Goal: Task Accomplishment & Management: Use online tool/utility

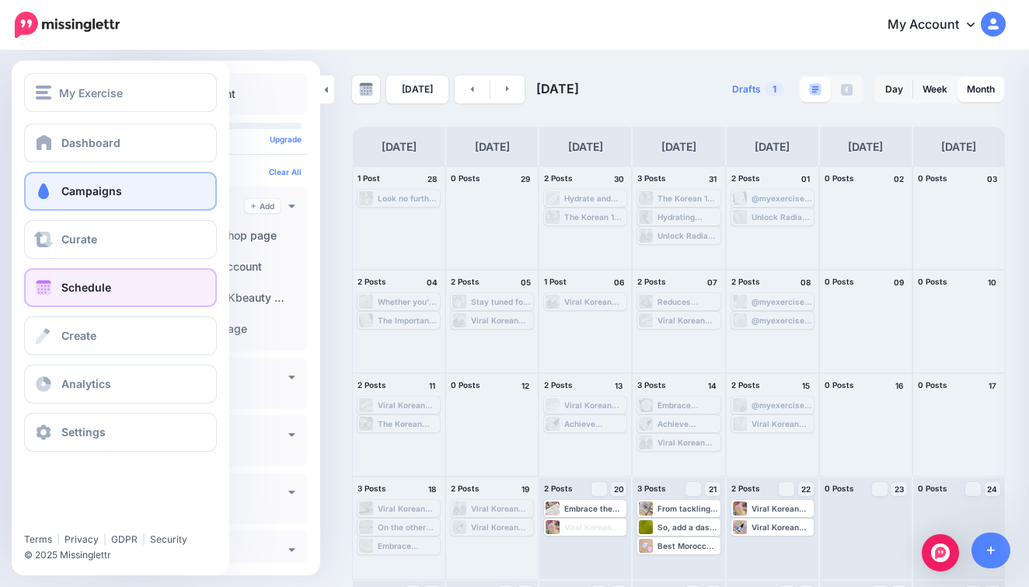
scroll to position [96, 0]
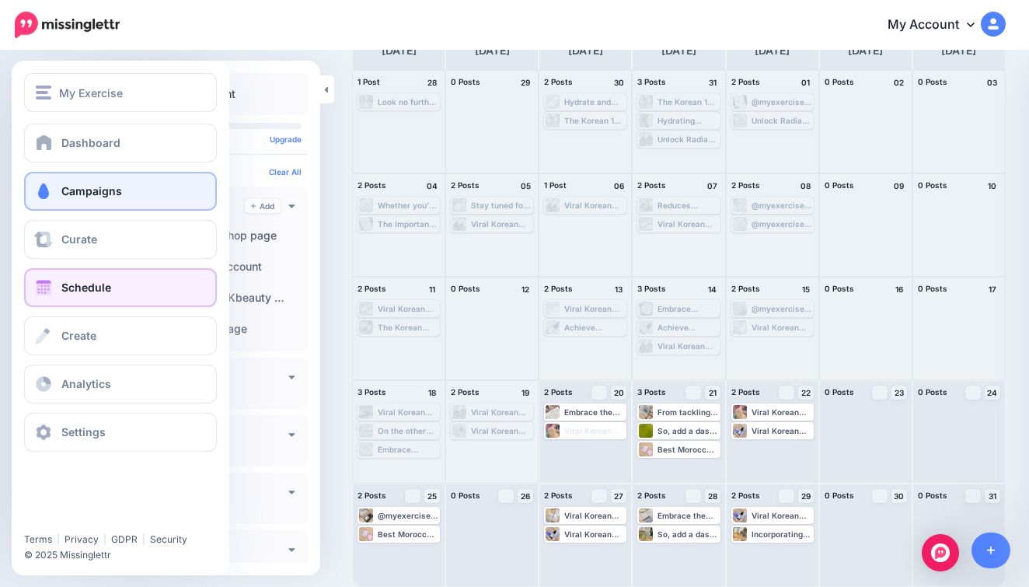
click at [40, 181] on link "Campaigns" at bounding box center [120, 191] width 193 height 39
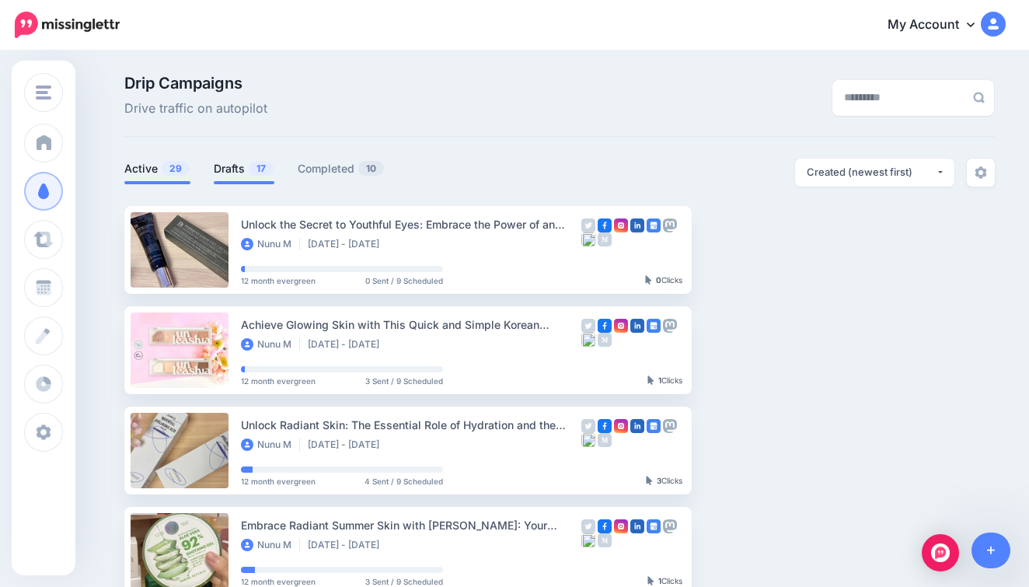
click at [243, 168] on link "Drafts 17" at bounding box center [244, 168] width 61 height 19
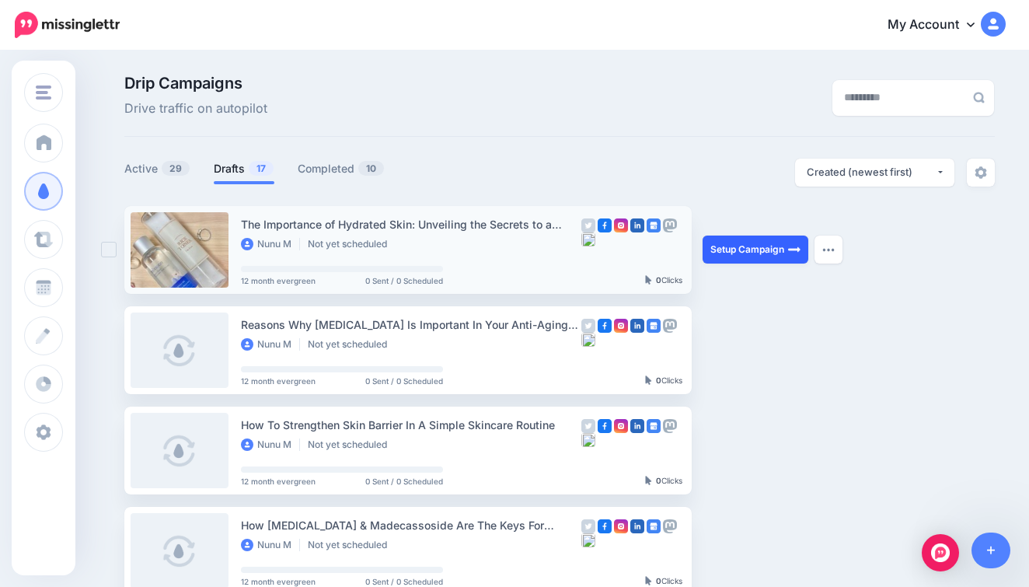
click at [730, 254] on link "Setup Campaign" at bounding box center [755, 249] width 106 height 28
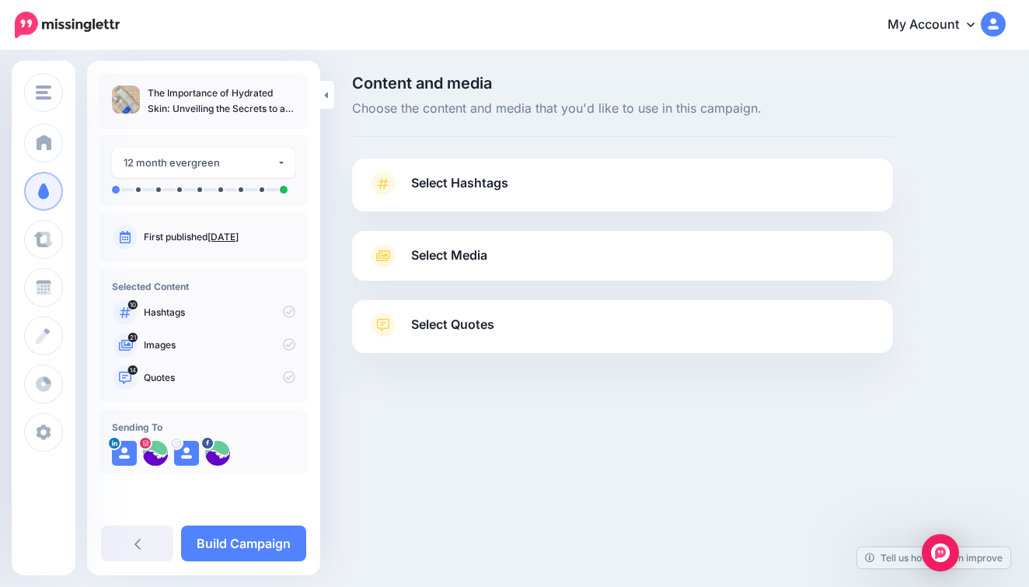
click at [524, 173] on link "Select Hashtags" at bounding box center [623, 191] width 510 height 40
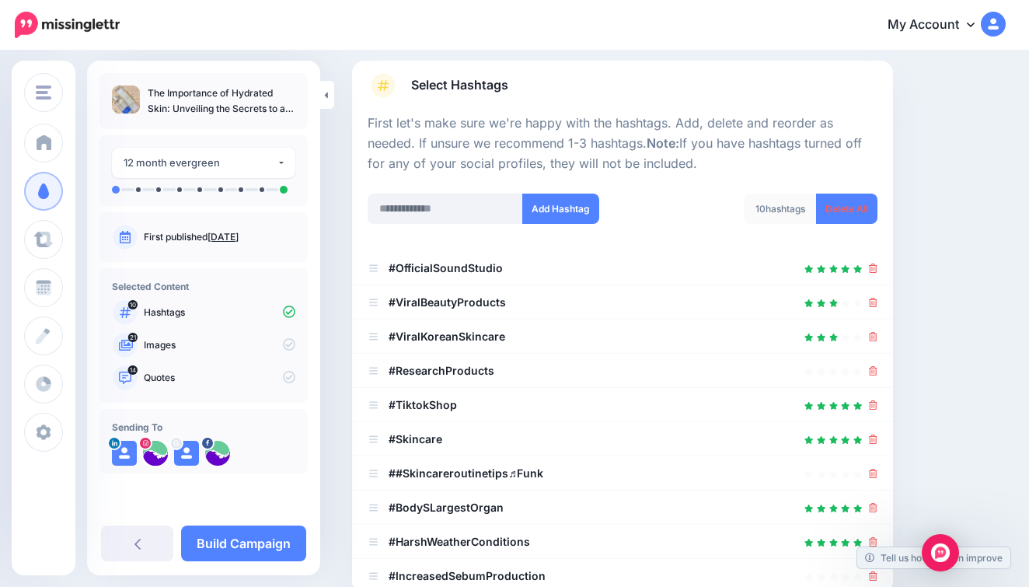
scroll to position [137, 0]
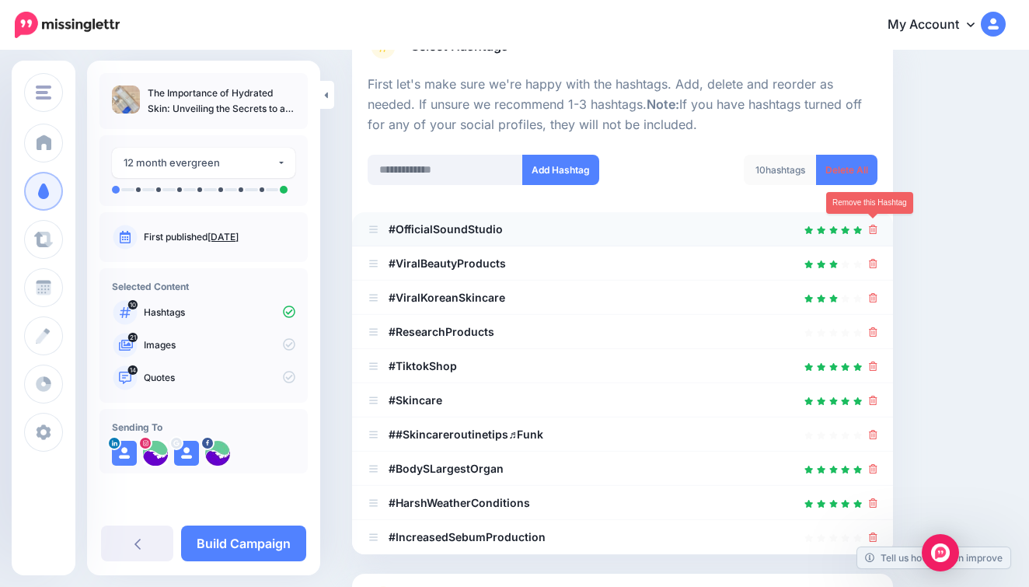
click at [874, 228] on icon at bounding box center [873, 229] width 9 height 9
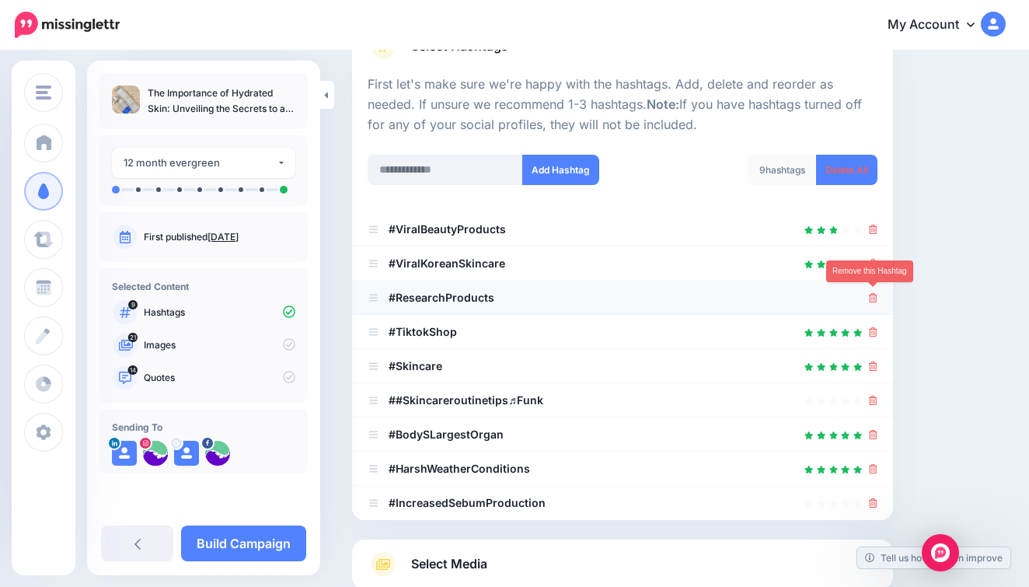
click at [875, 296] on icon at bounding box center [873, 297] width 9 height 9
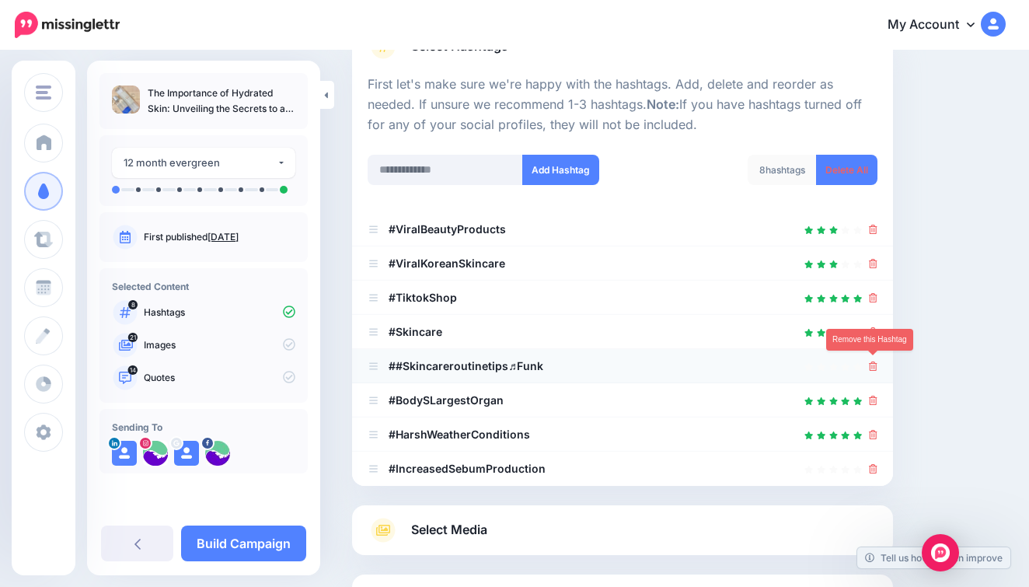
click at [870, 361] on icon at bounding box center [873, 365] width 9 height 9
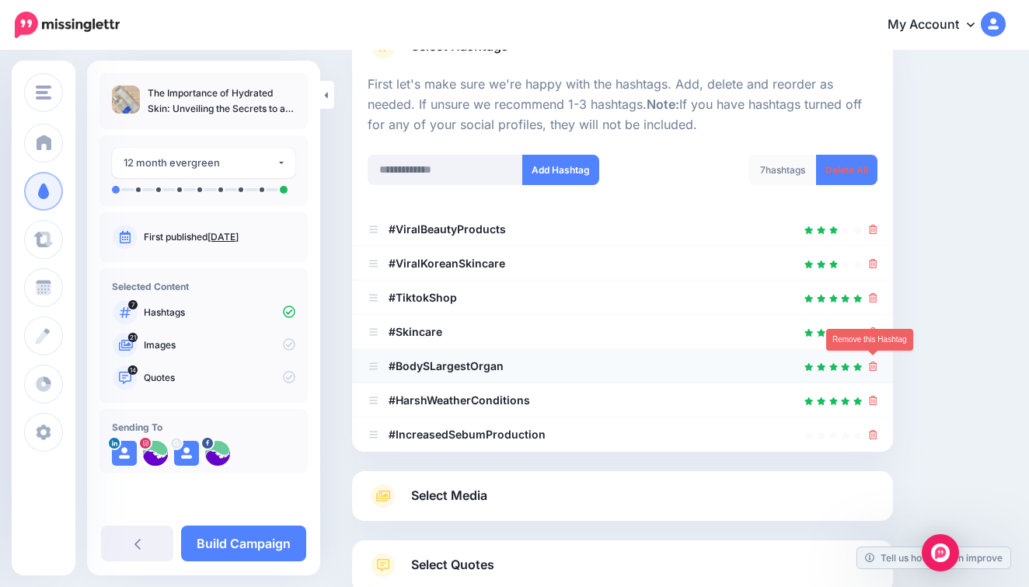
click at [871, 364] on icon at bounding box center [873, 365] width 9 height 9
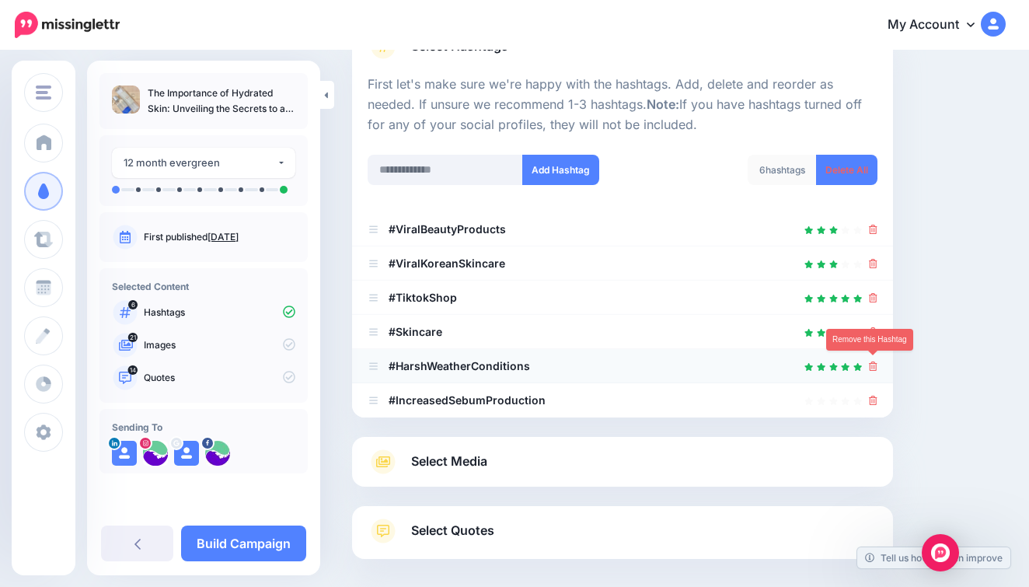
click at [873, 364] on icon at bounding box center [873, 365] width 9 height 9
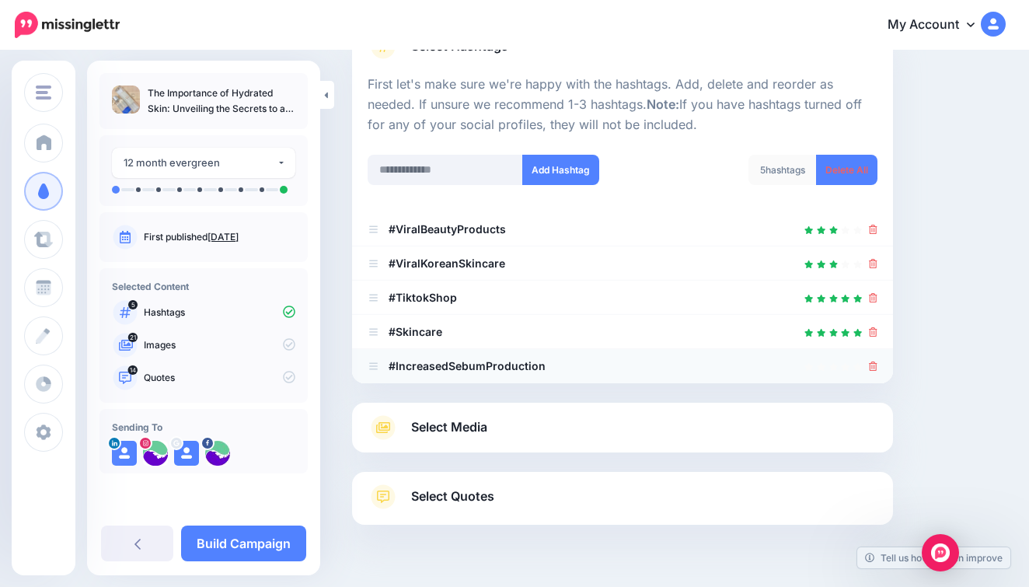
click at [873, 364] on icon at bounding box center [873, 365] width 9 height 9
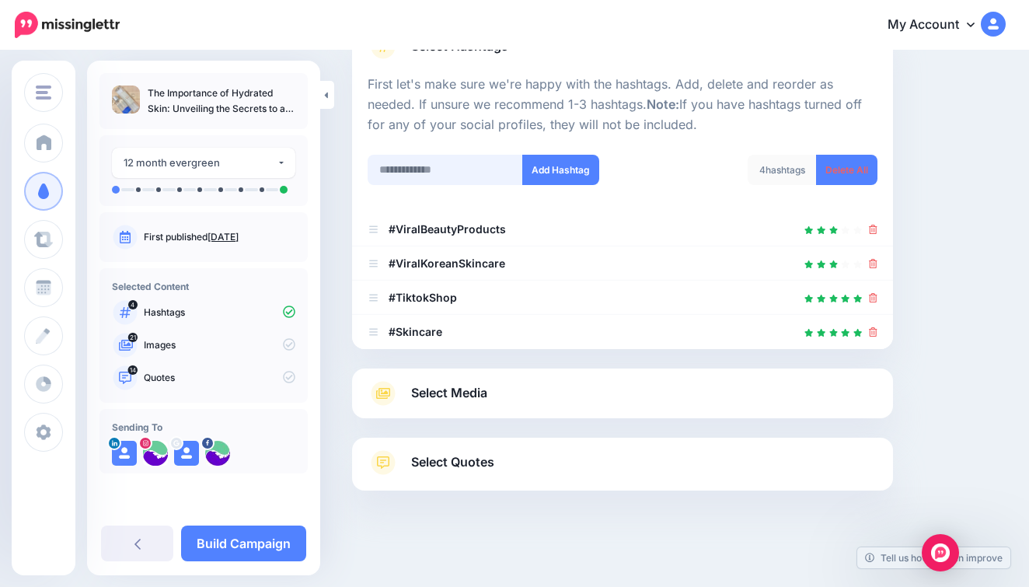
click at [443, 158] on input "text" at bounding box center [445, 170] width 155 height 30
type input "**********"
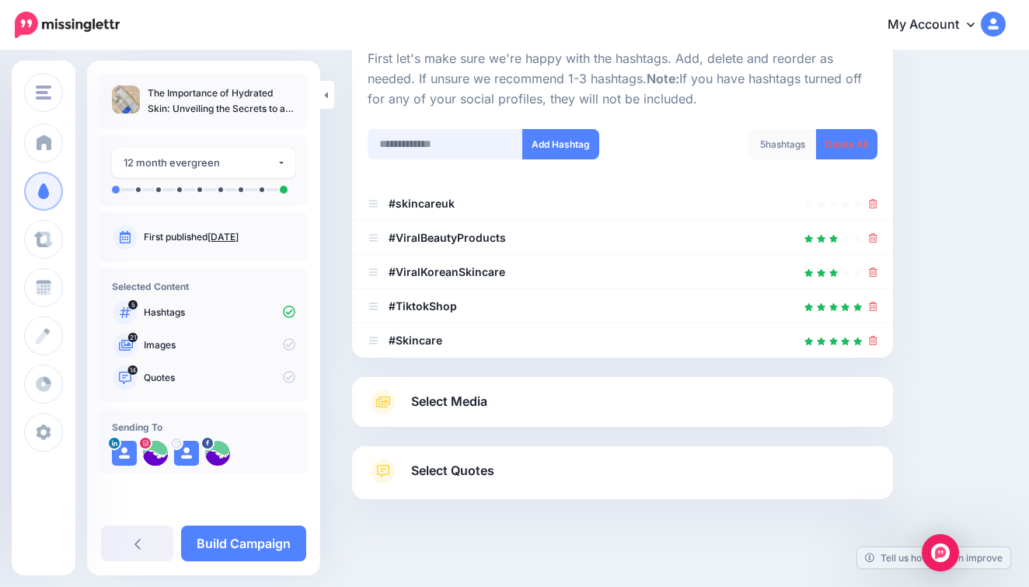
scroll to position [154, 0]
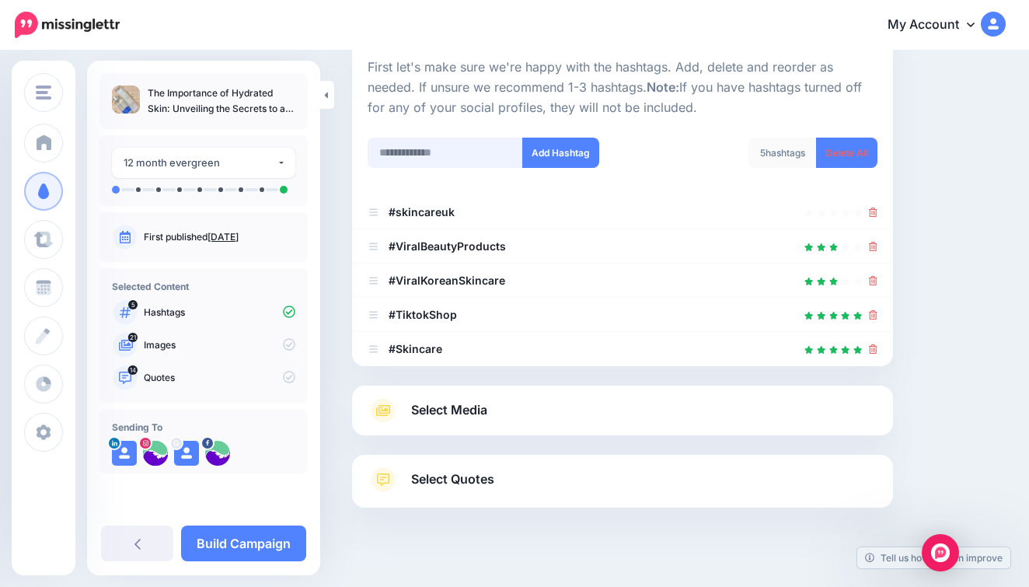
click at [452, 141] on input "text" at bounding box center [445, 153] width 155 height 30
type input "*******"
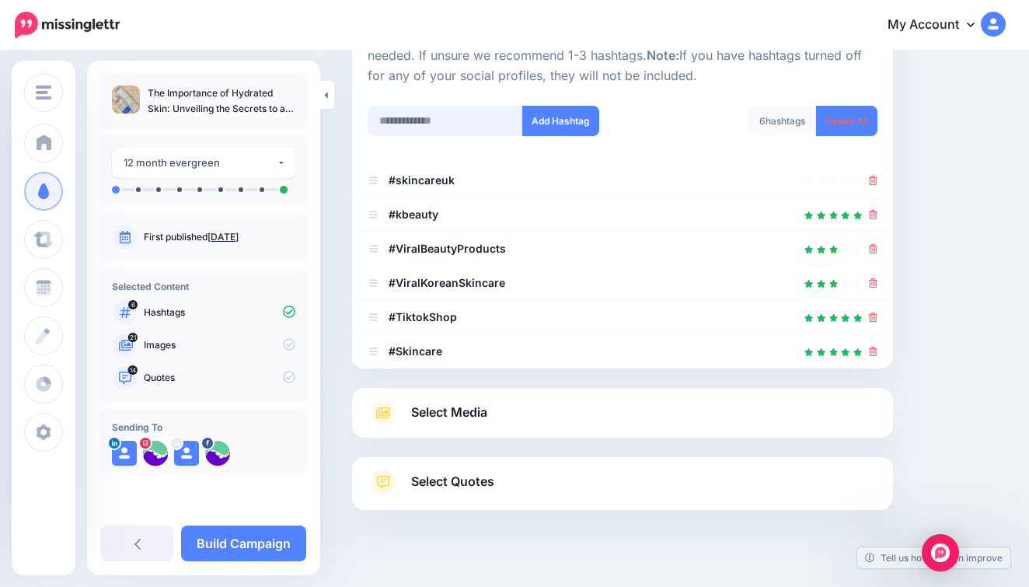
scroll to position [174, 0]
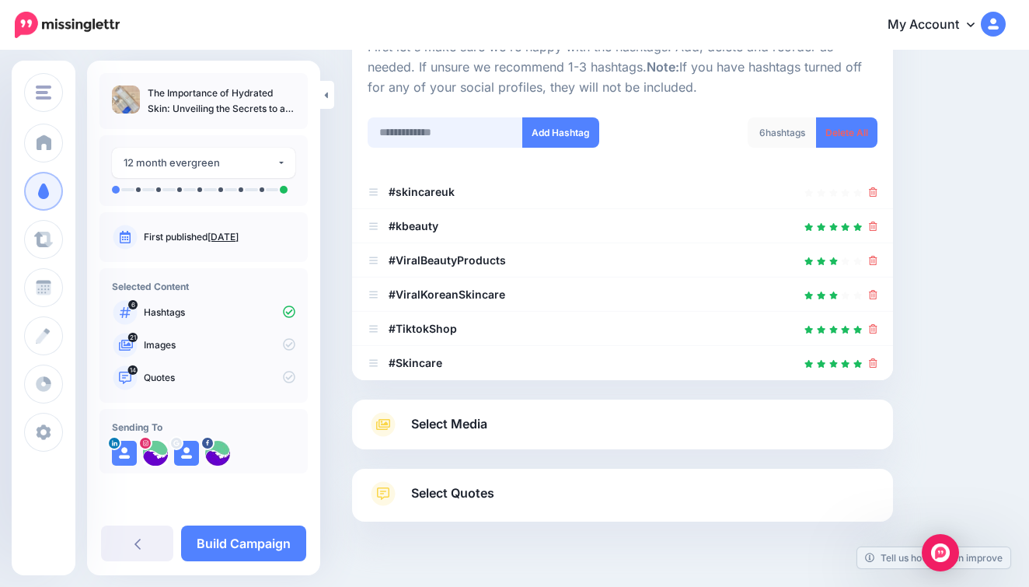
click at [454, 121] on input "text" at bounding box center [445, 132] width 155 height 30
type input "*******"
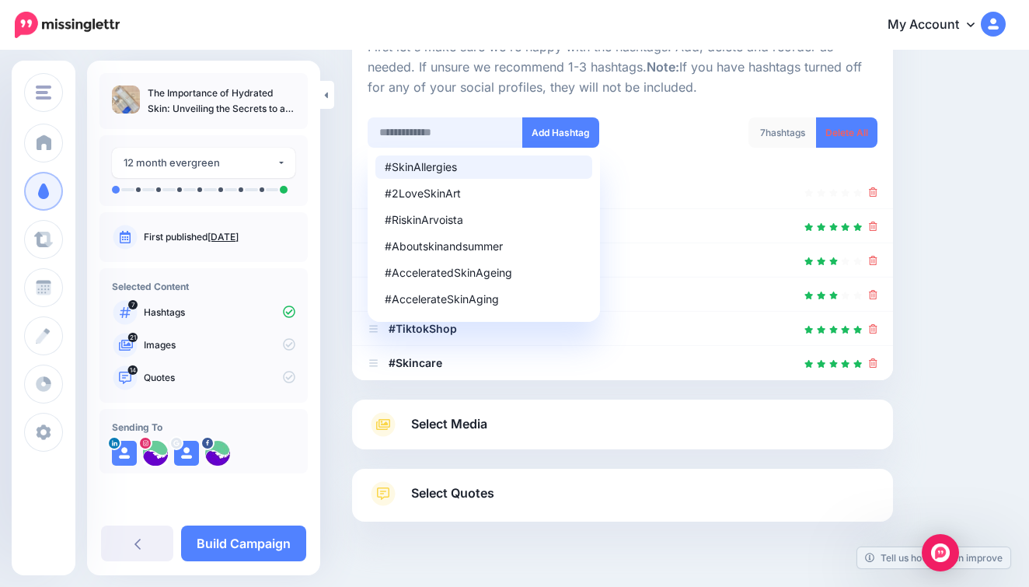
click at [458, 121] on input "text" at bounding box center [445, 132] width 155 height 30
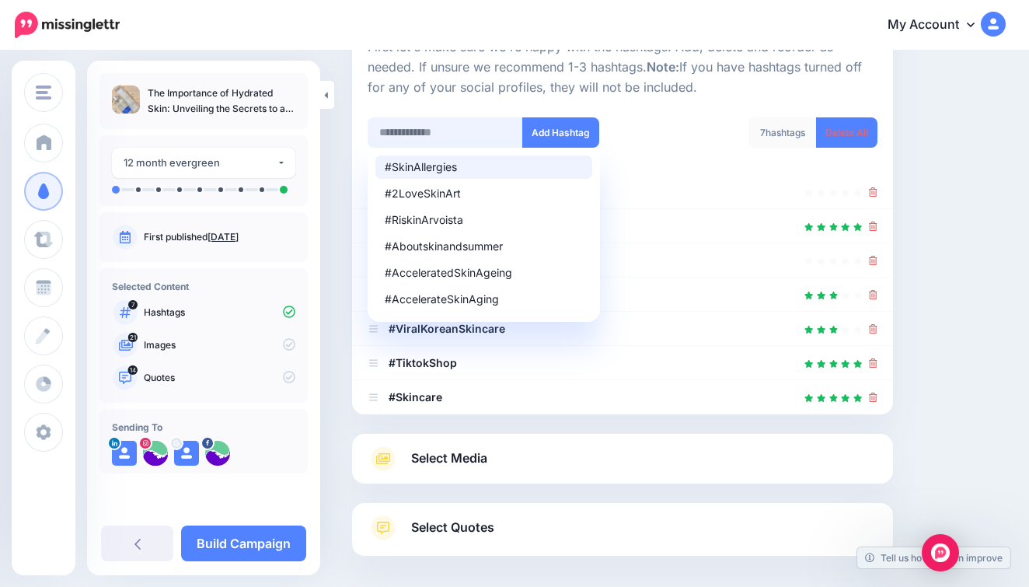
scroll to position [241, 0]
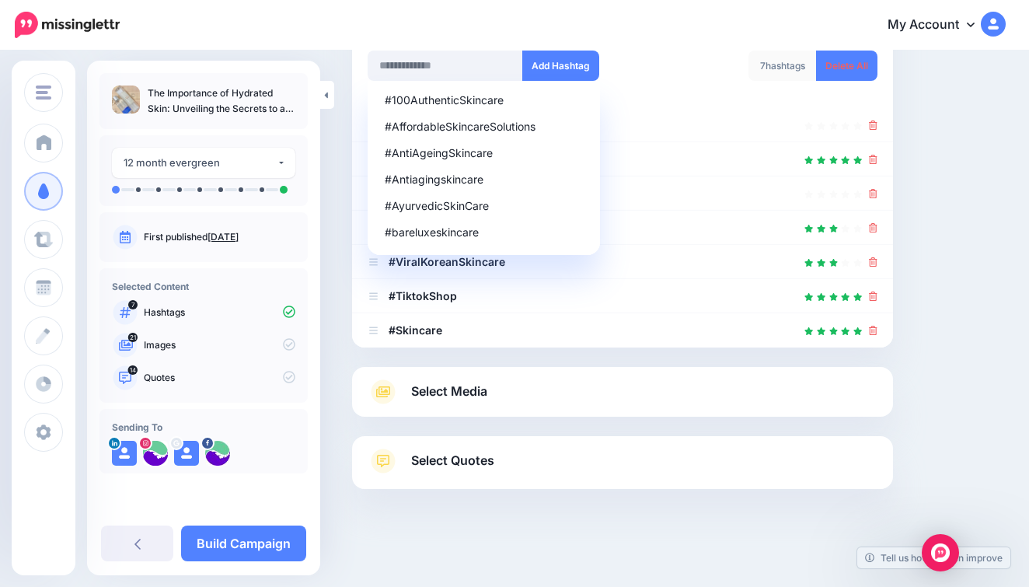
click at [669, 73] on div "7 hashtags Delete All" at bounding box center [755, 76] width 267 height 50
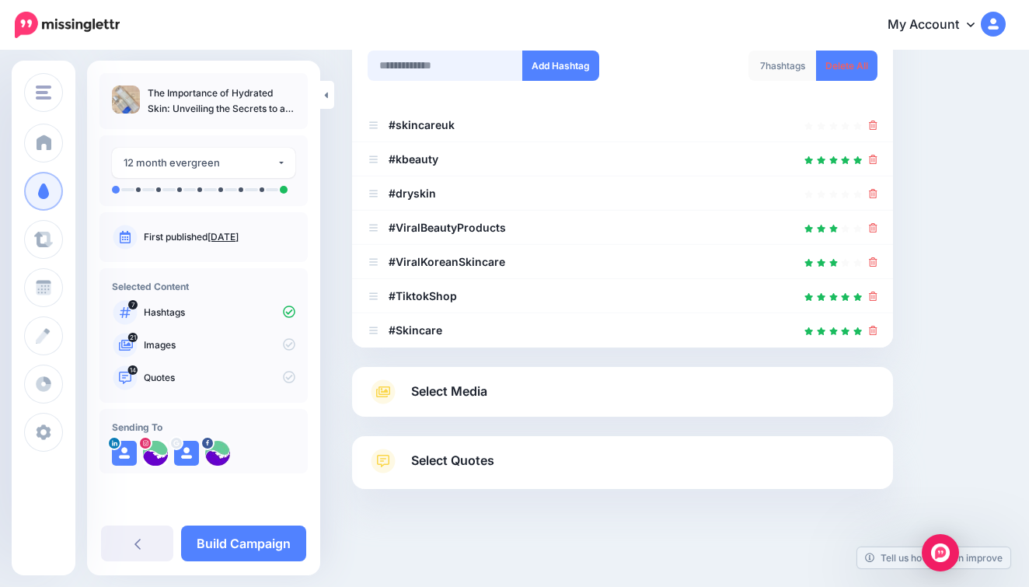
click at [469, 57] on input "text" at bounding box center [445, 66] width 155 height 30
type input "******"
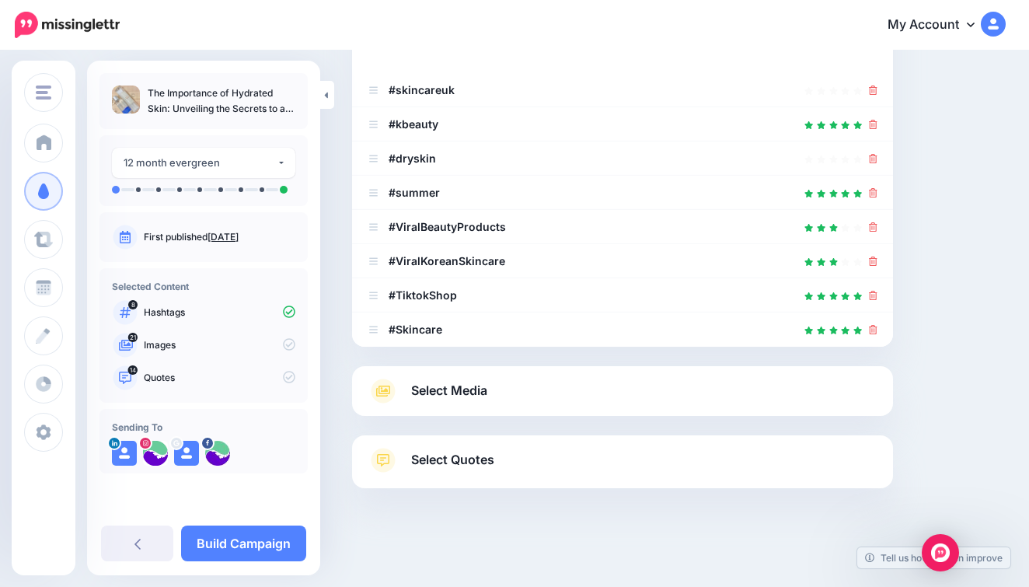
scroll to position [275, 0]
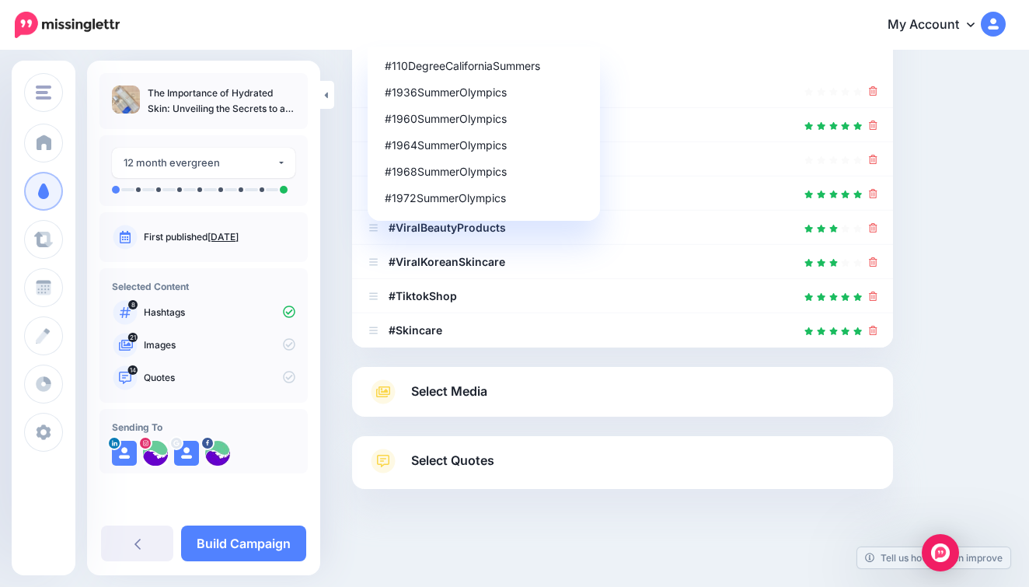
click at [566, 381] on link "Select Media" at bounding box center [623, 391] width 510 height 25
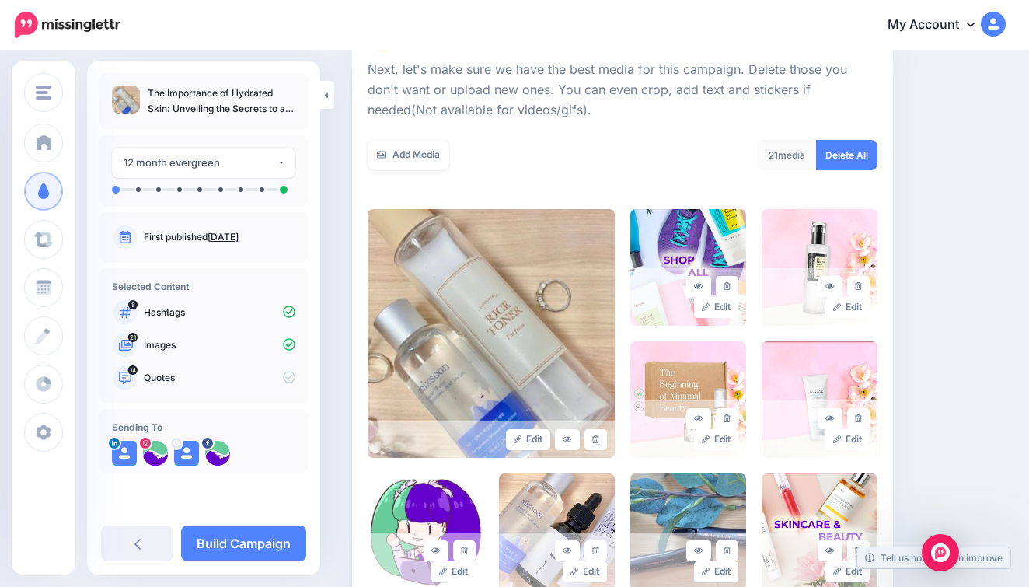
scroll to position [197, 0]
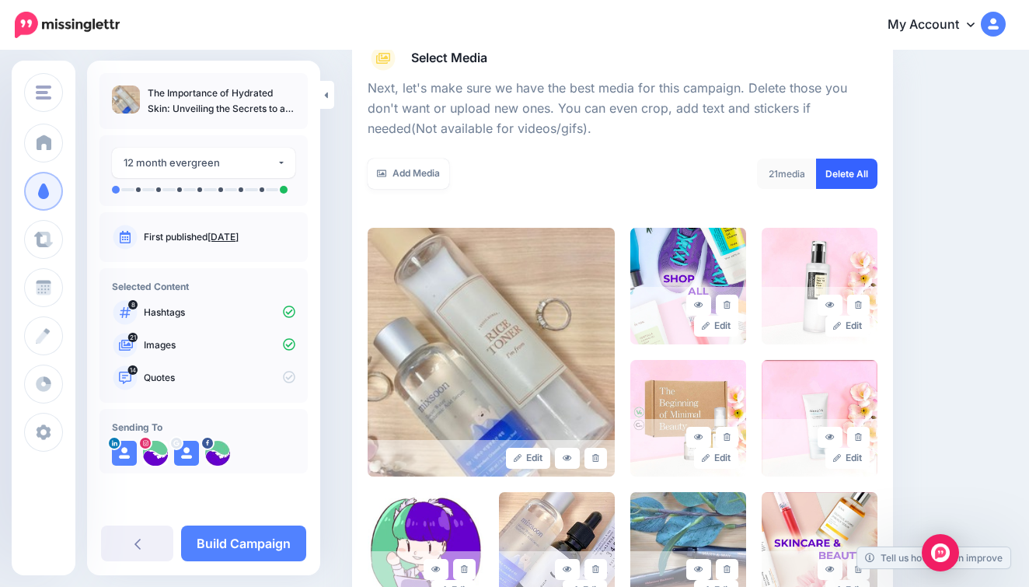
click at [860, 175] on link "Delete All" at bounding box center [846, 174] width 61 height 30
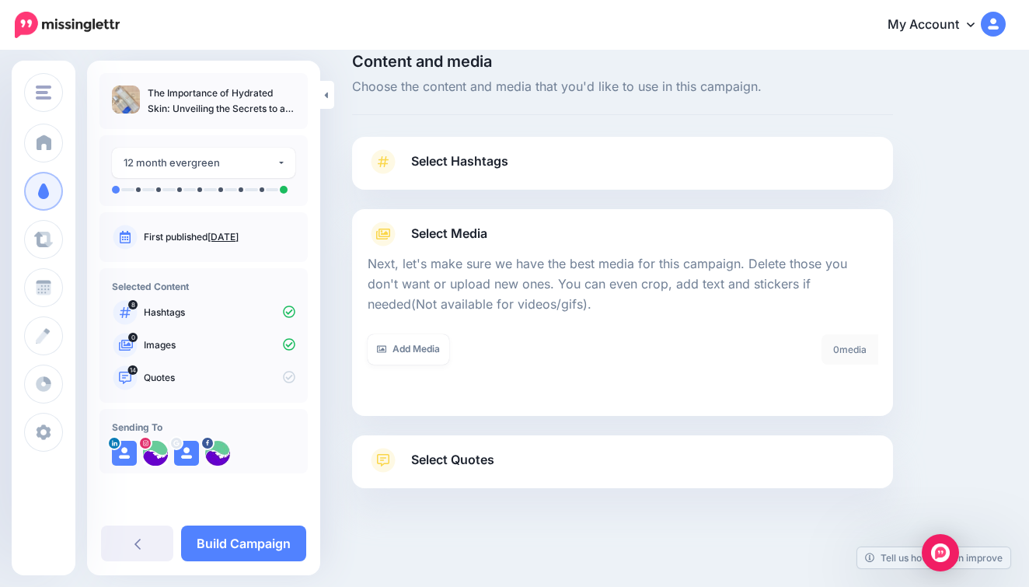
scroll to position [21, 0]
click at [686, 461] on link "Select Quotes" at bounding box center [623, 468] width 510 height 40
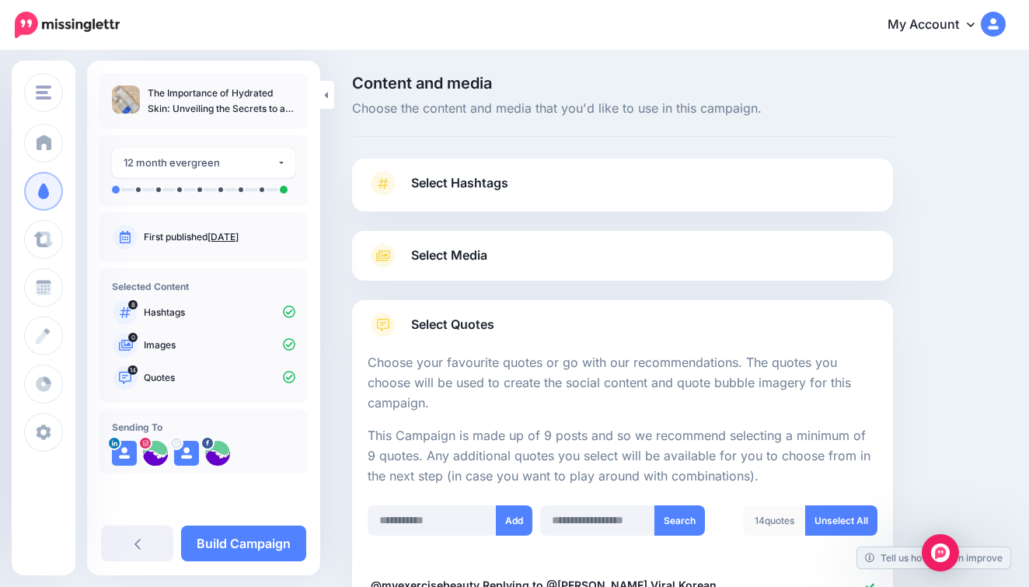
scroll to position [0, 0]
click at [651, 260] on link "Select Media" at bounding box center [623, 255] width 510 height 25
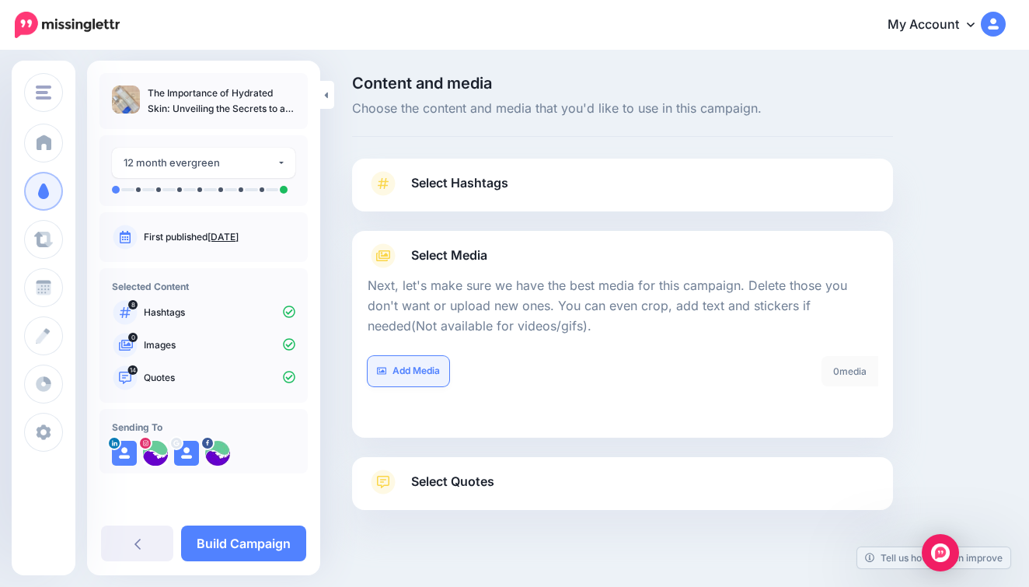
click at [436, 374] on link "Add Media" at bounding box center [409, 371] width 82 height 30
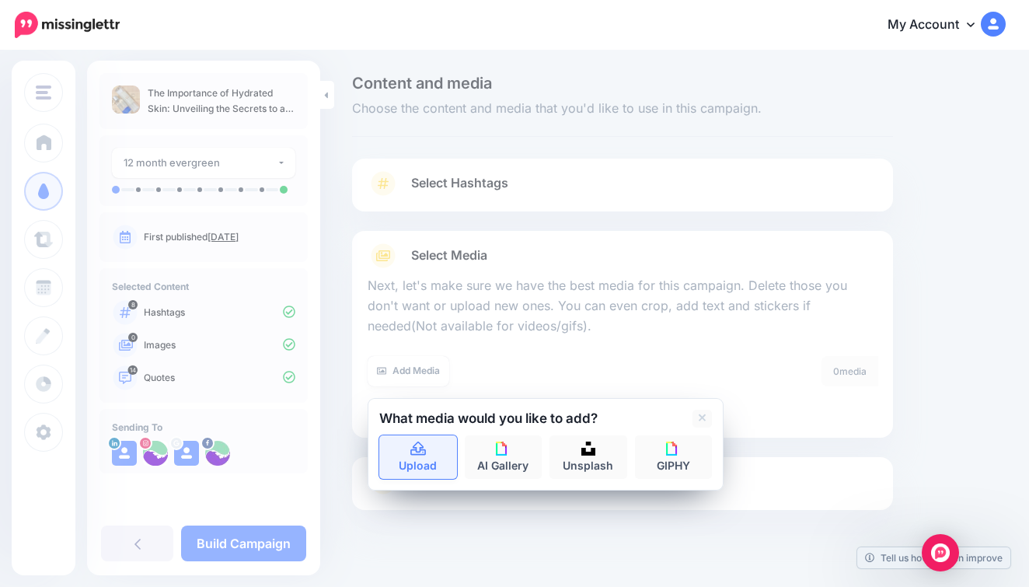
click at [424, 445] on icon at bounding box center [418, 449] width 18 height 14
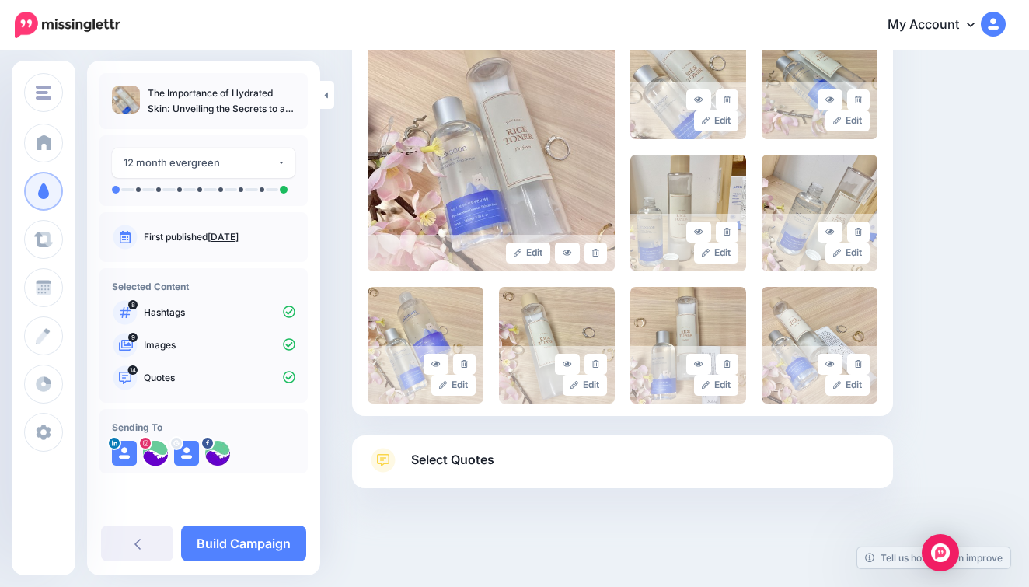
scroll to position [402, 0]
click at [517, 459] on link "Select Quotes" at bounding box center [623, 468] width 510 height 40
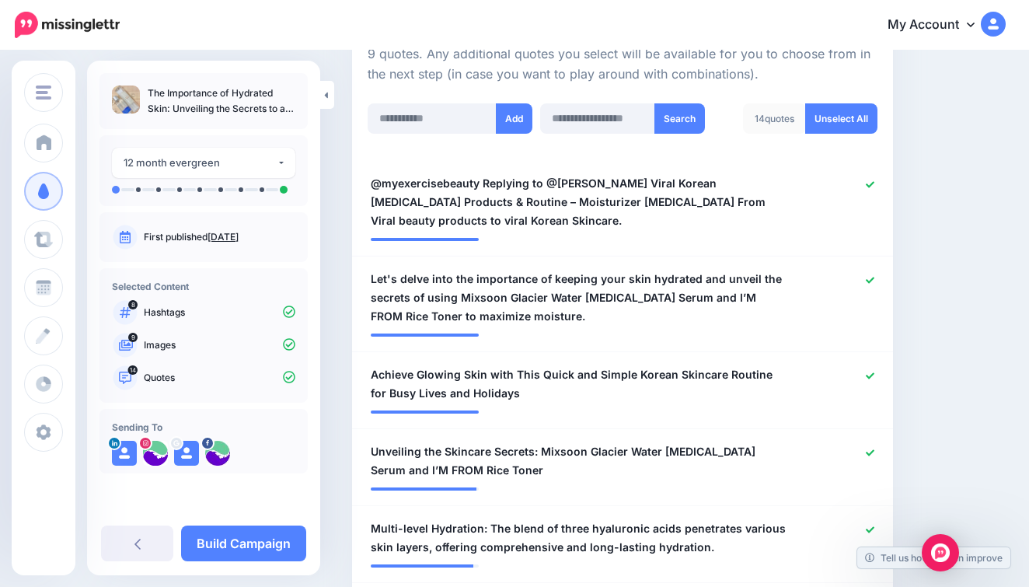
scroll to position [417, 0]
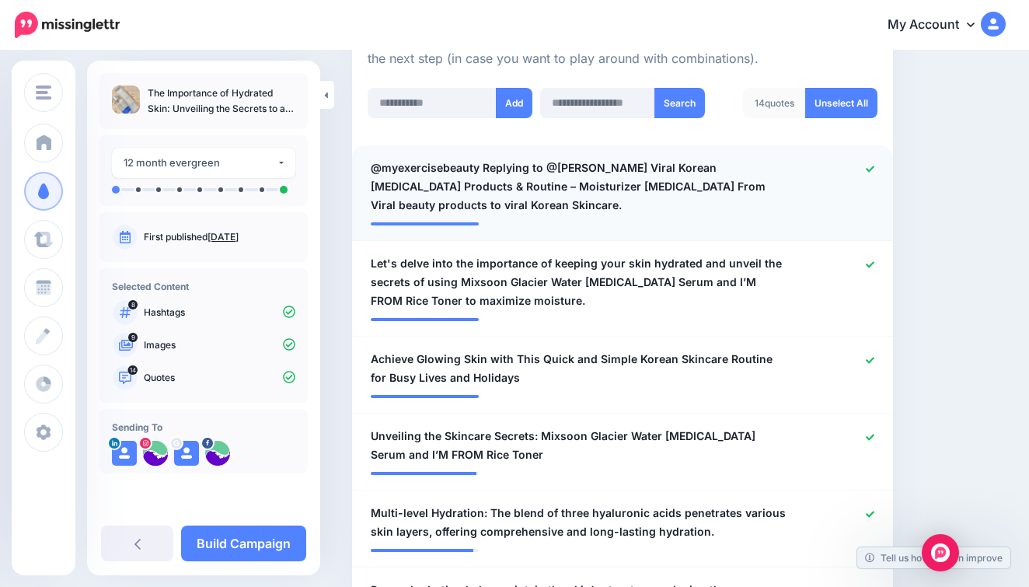
click at [530, 171] on span "@myexercisebeauty Replying to @Amy Chan Viral Korean Skin Care Products & Routi…" at bounding box center [579, 187] width 416 height 56
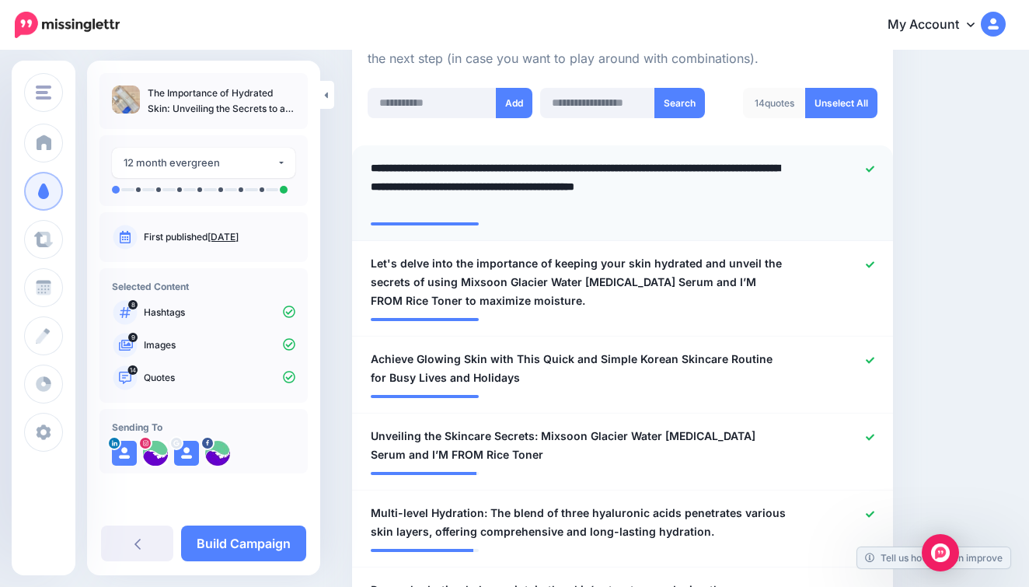
drag, startPoint x: 611, startPoint y: 162, endPoint x: 355, endPoint y: 167, distance: 256.4
click at [355, 167] on li "**********" at bounding box center [622, 193] width 541 height 96
type textarea "**********"
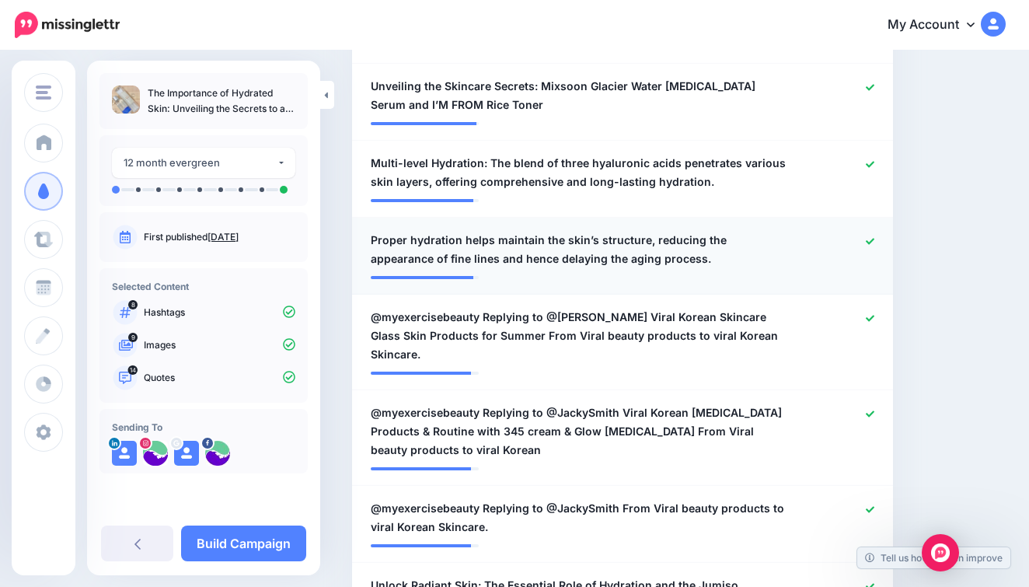
scroll to position [753, 0]
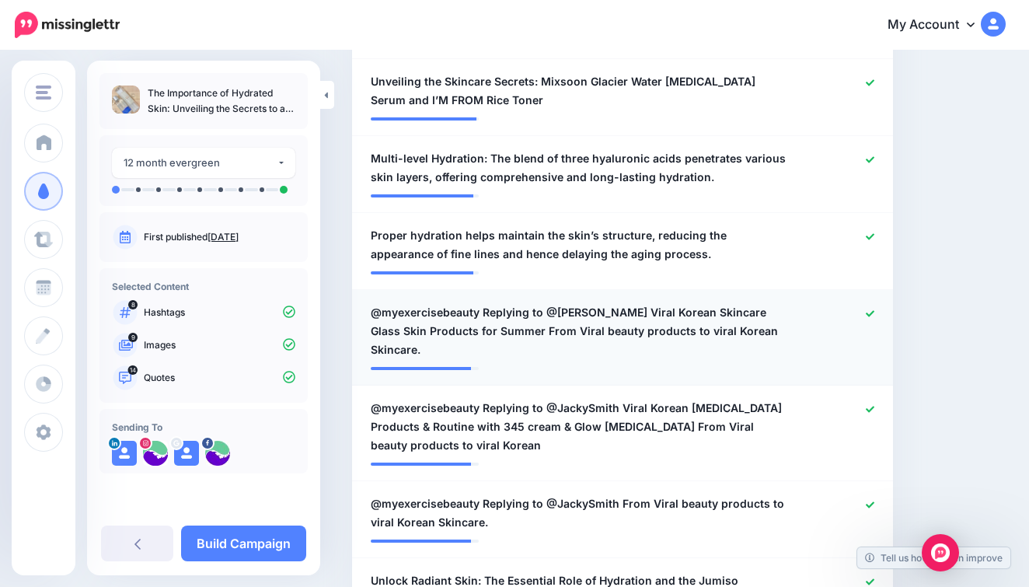
click at [566, 309] on span "@myexercisebeauty Replying to @Claire Bird Viral Korean Skincare Glass Skin Pro…" at bounding box center [579, 331] width 416 height 56
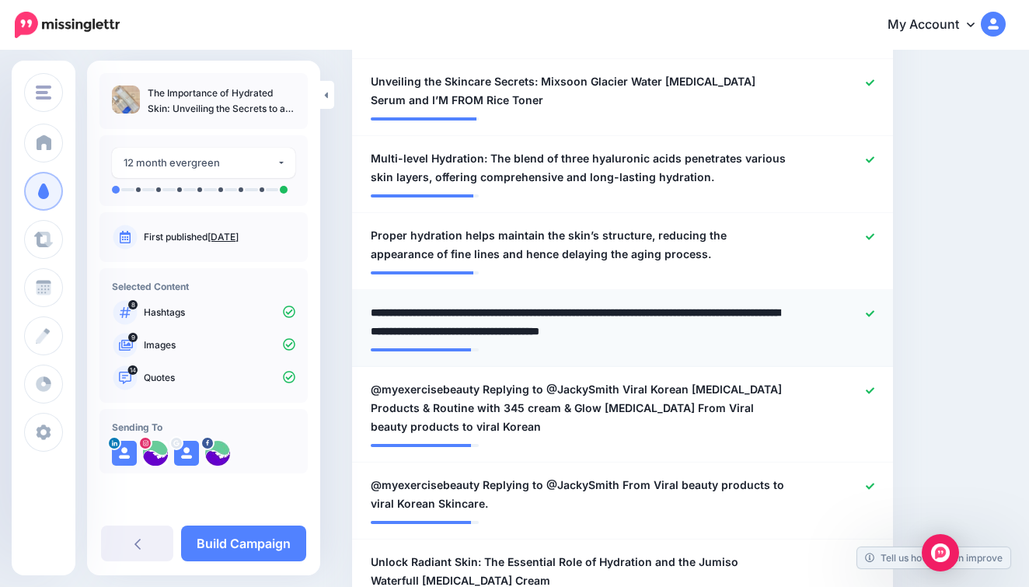
click at [611, 305] on textarea "**********" at bounding box center [579, 321] width 416 height 37
click at [611, 306] on textarea "**********" at bounding box center [579, 321] width 416 height 37
drag, startPoint x: 611, startPoint y: 306, endPoint x: 376, endPoint y: 295, distance: 235.7
click at [377, 295] on li "**********" at bounding box center [622, 328] width 541 height 77
type textarea "**********"
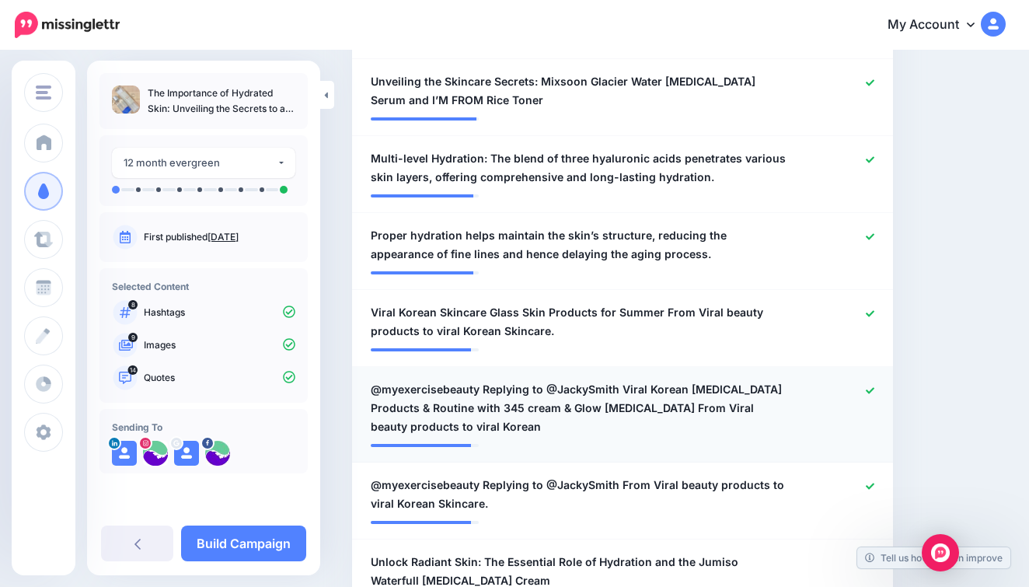
click at [552, 388] on span "@myexercisebeauty Replying to @JackySmith Viral Korean Skin Care Products & Rou…" at bounding box center [579, 408] width 416 height 56
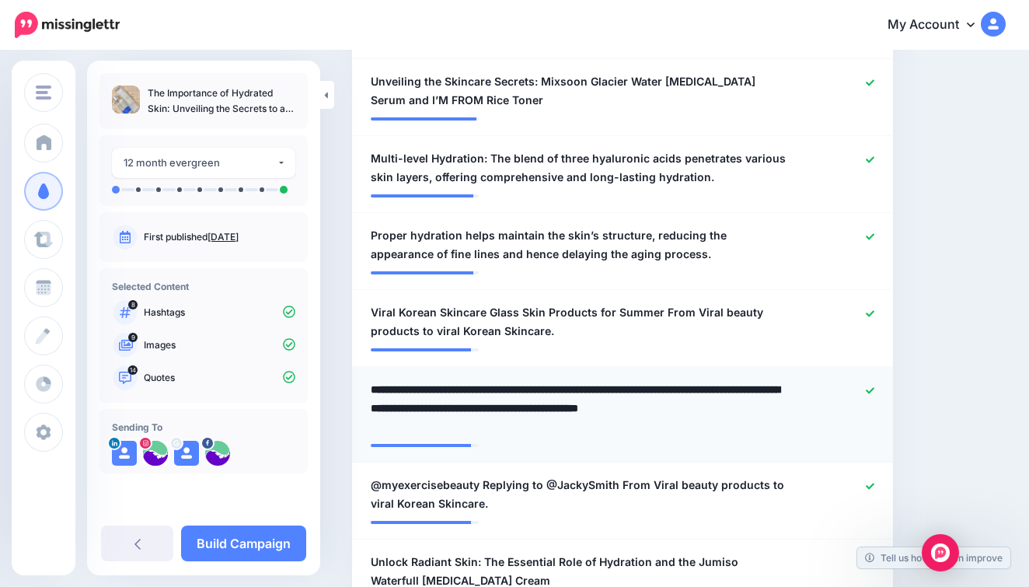
drag, startPoint x: 615, startPoint y: 382, endPoint x: 368, endPoint y: 379, distance: 247.1
click at [368, 380] on div "**********" at bounding box center [578, 408] width 439 height 56
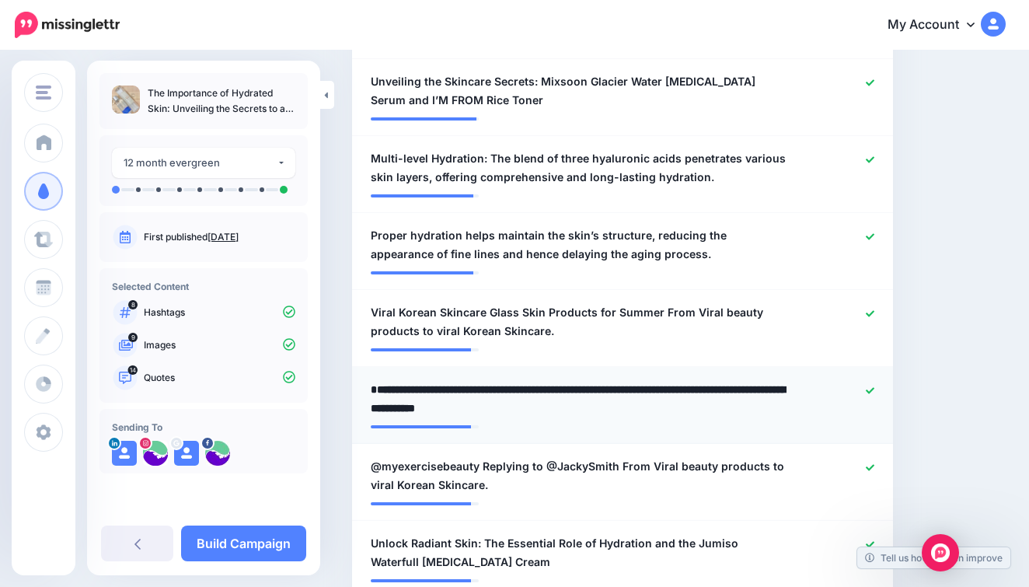
drag, startPoint x: 372, startPoint y: 385, endPoint x: 361, endPoint y: 385, distance: 11.7
click at [361, 385] on div "**********" at bounding box center [578, 398] width 439 height 37
type textarea "**********"
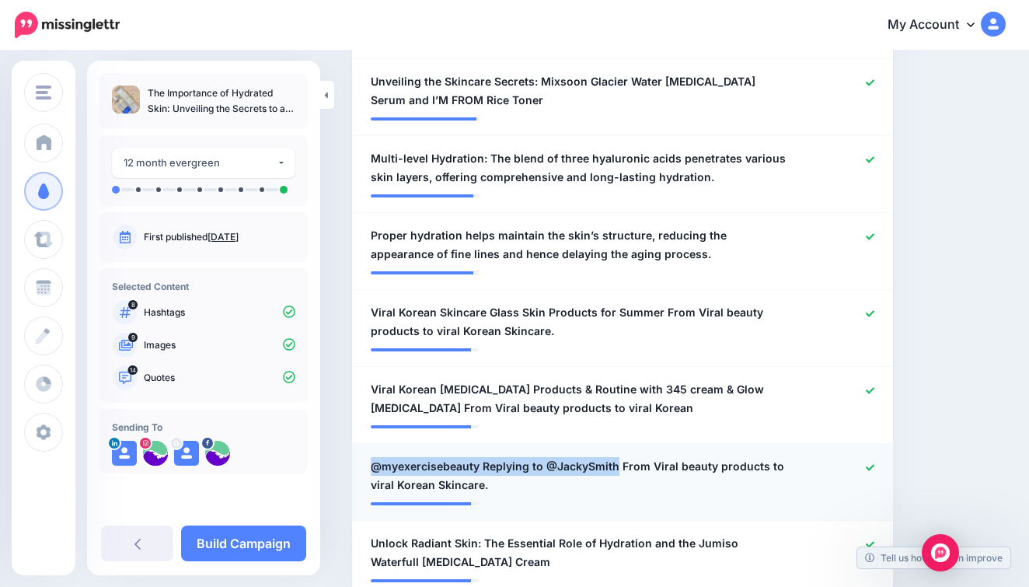
drag, startPoint x: 616, startPoint y: 457, endPoint x: 378, endPoint y: 448, distance: 237.9
click at [378, 448] on li "**********" at bounding box center [622, 482] width 541 height 77
click at [615, 462] on span "@myexercisebeauty Replying to @JackySmith From Viral beauty products to viral K…" at bounding box center [579, 475] width 416 height 37
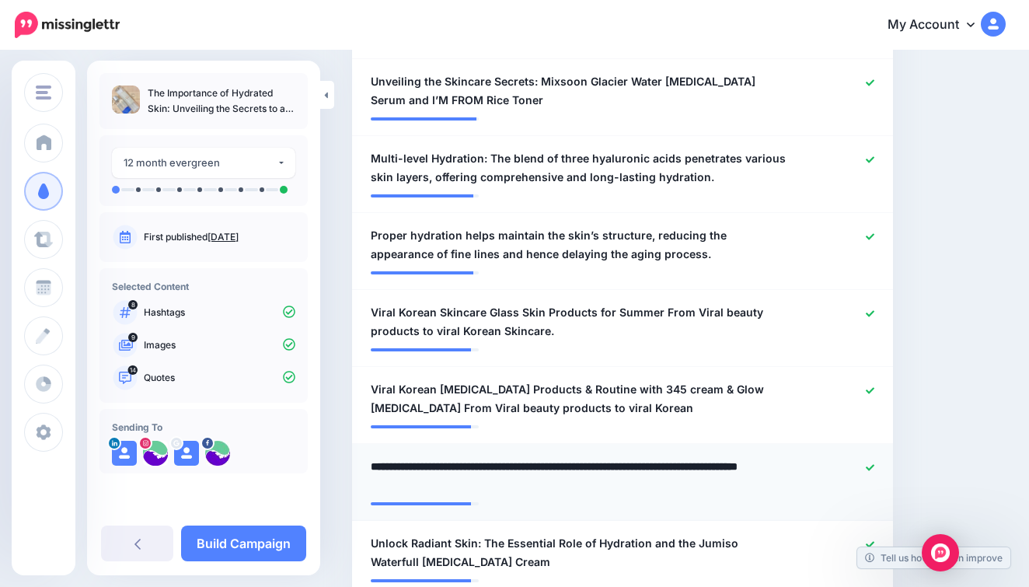
drag, startPoint x: 617, startPoint y: 462, endPoint x: 365, endPoint y: 462, distance: 251.7
click at [365, 462] on div "**********" at bounding box center [578, 475] width 439 height 37
type textarea "**********"
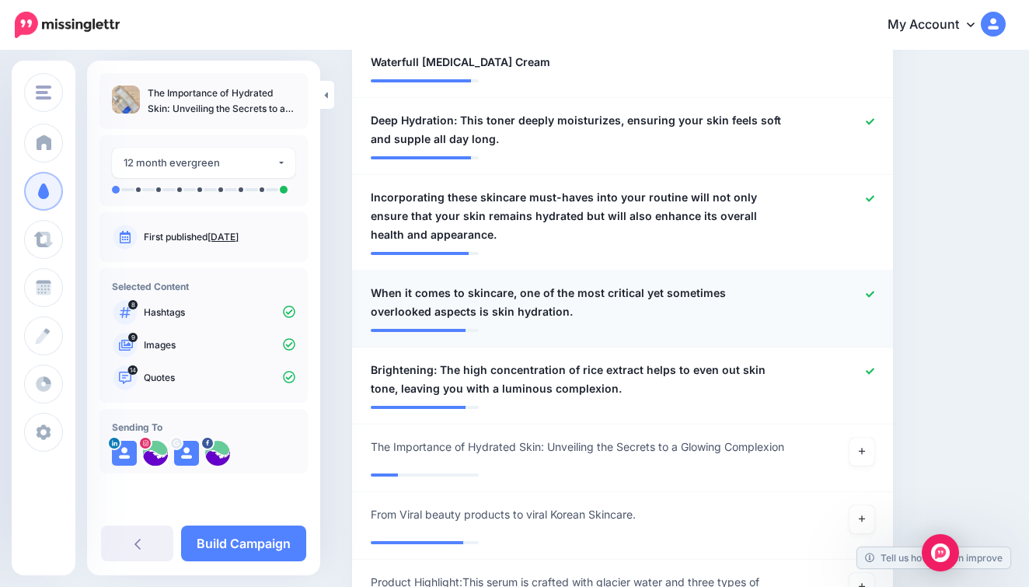
scroll to position [1246, 0]
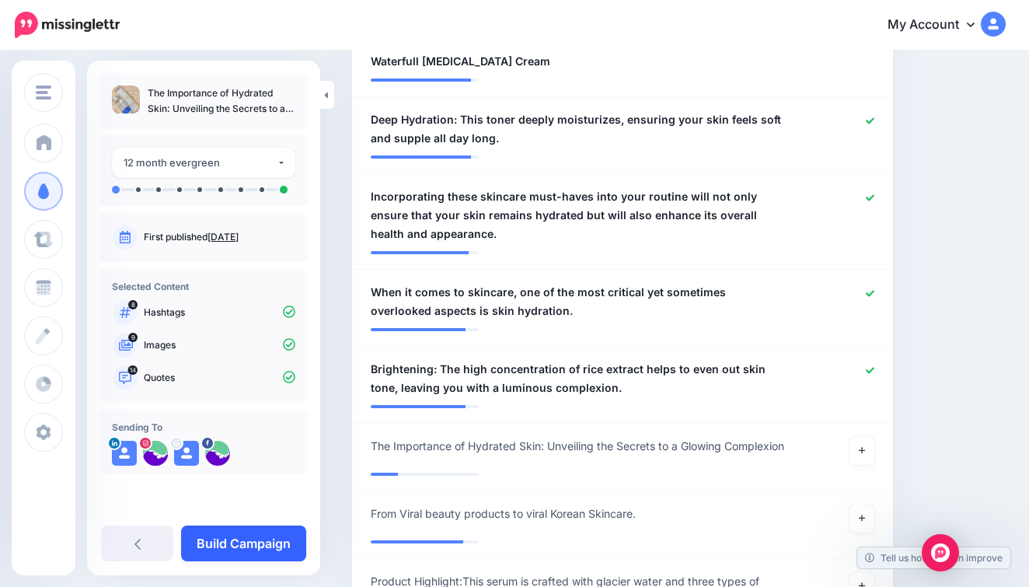
click at [266, 546] on link "Build Campaign" at bounding box center [243, 543] width 125 height 36
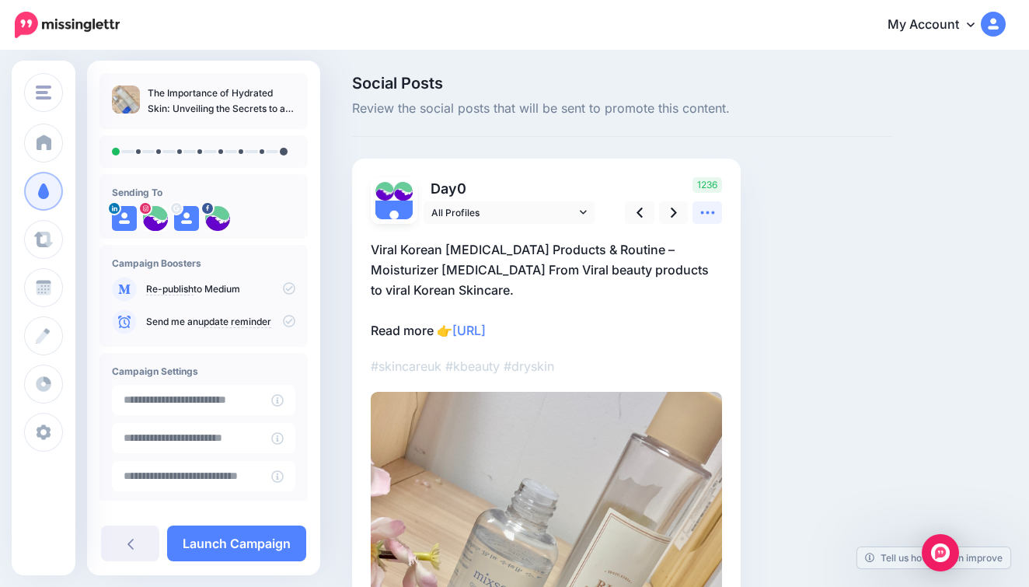
click at [705, 213] on icon at bounding box center [707, 212] width 16 height 16
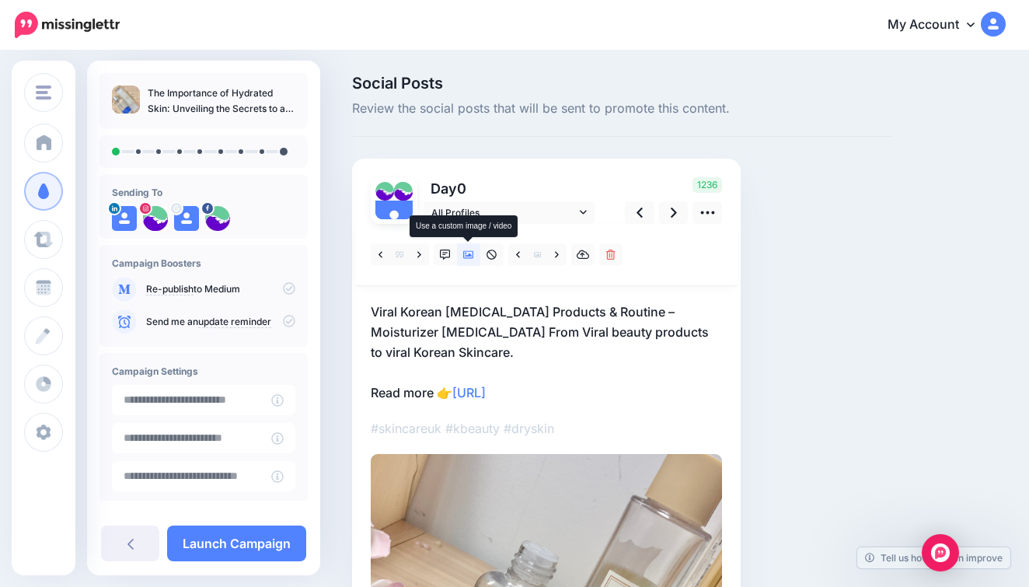
click at [468, 256] on icon at bounding box center [468, 255] width 11 height 8
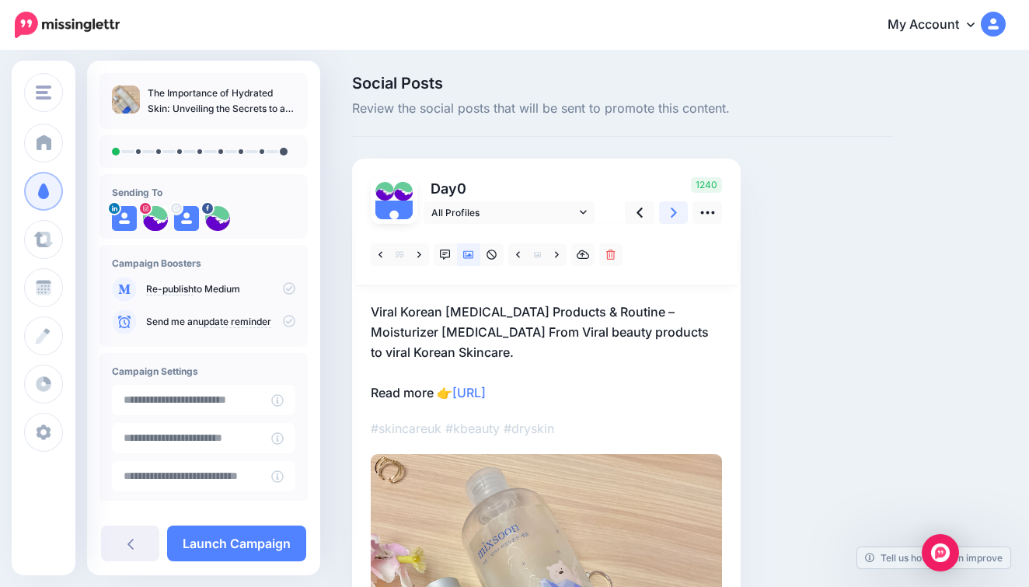
click at [671, 215] on icon at bounding box center [674, 212] width 6 height 10
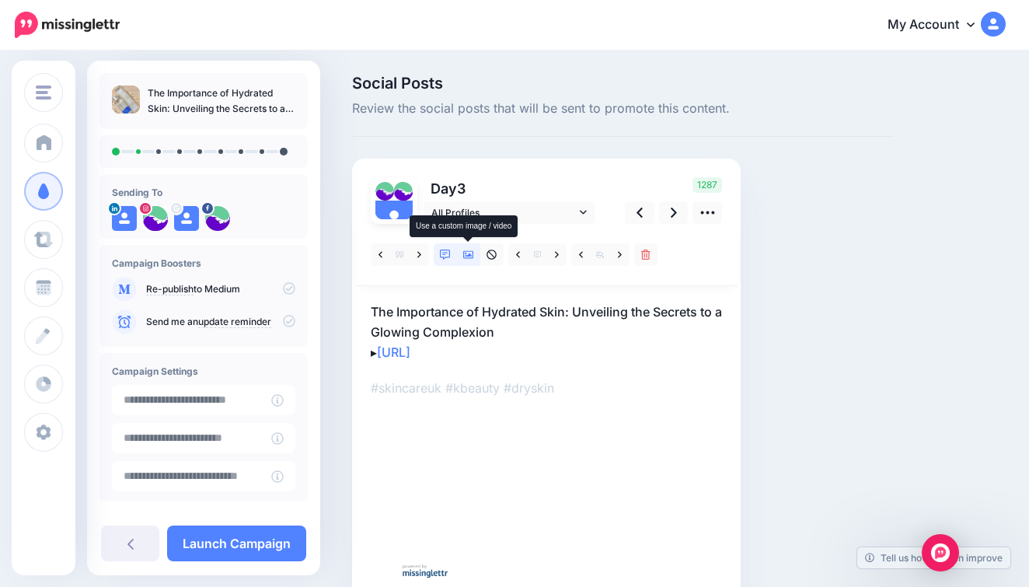
click at [469, 257] on icon at bounding box center [468, 255] width 11 height 8
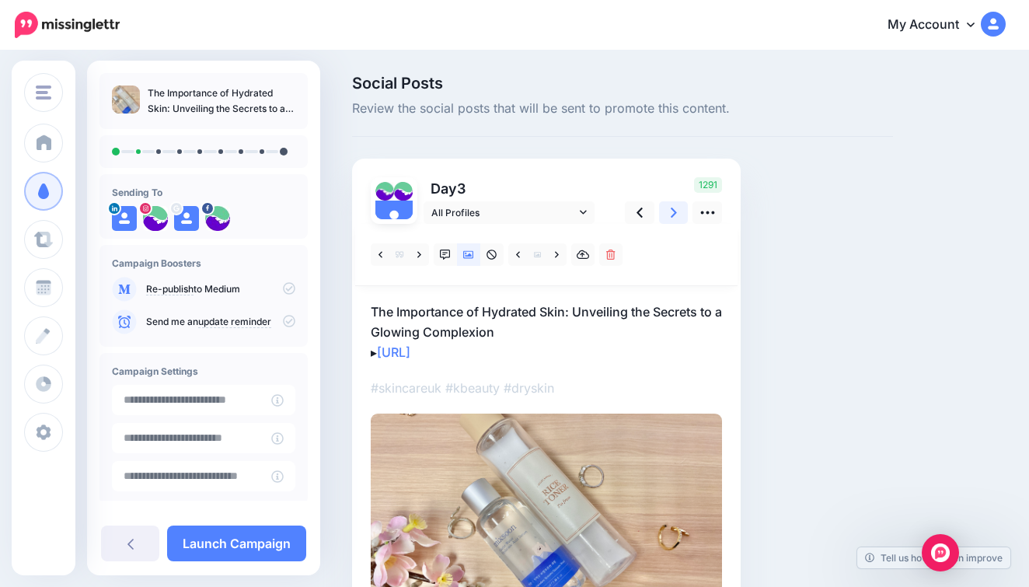
click at [673, 217] on icon at bounding box center [674, 212] width 6 height 16
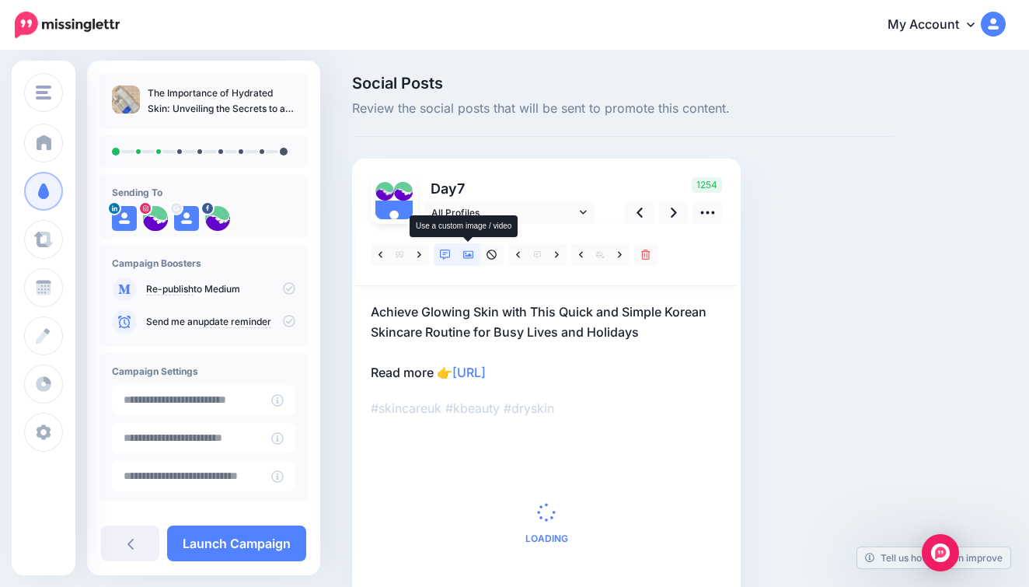
click at [467, 252] on icon at bounding box center [468, 254] width 11 height 11
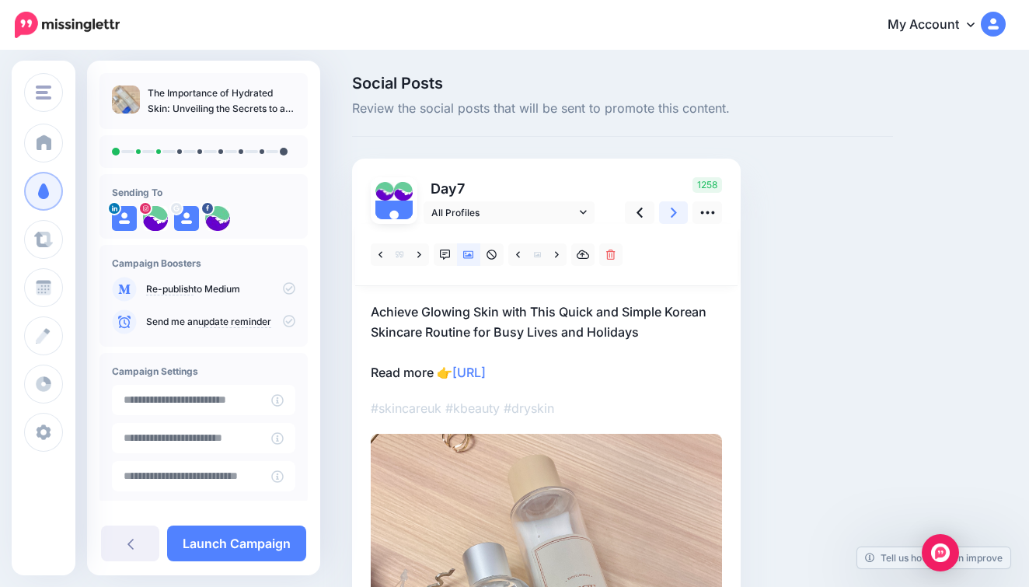
click at [671, 211] on icon at bounding box center [674, 212] width 6 height 16
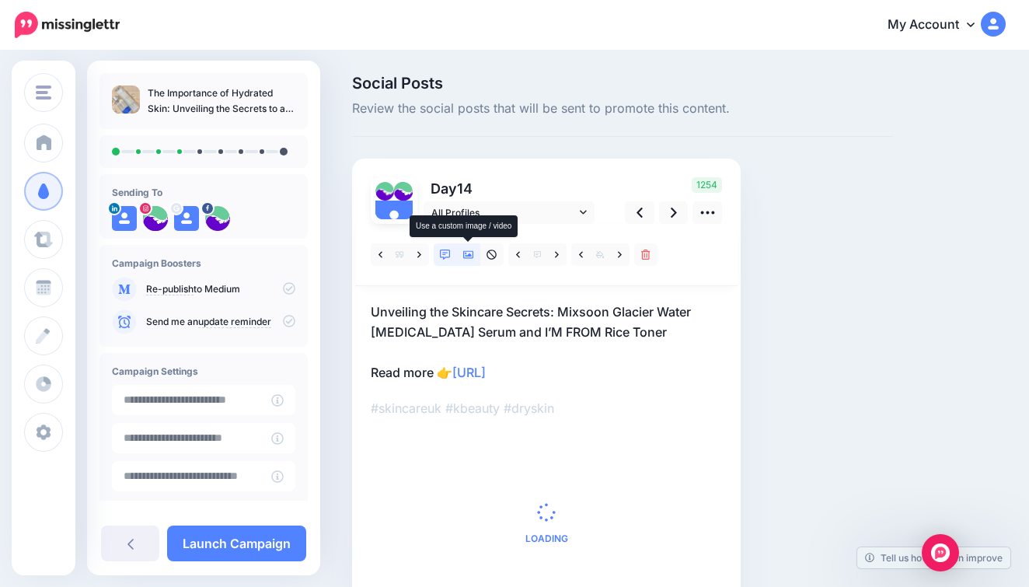
click at [464, 254] on icon at bounding box center [468, 255] width 11 height 8
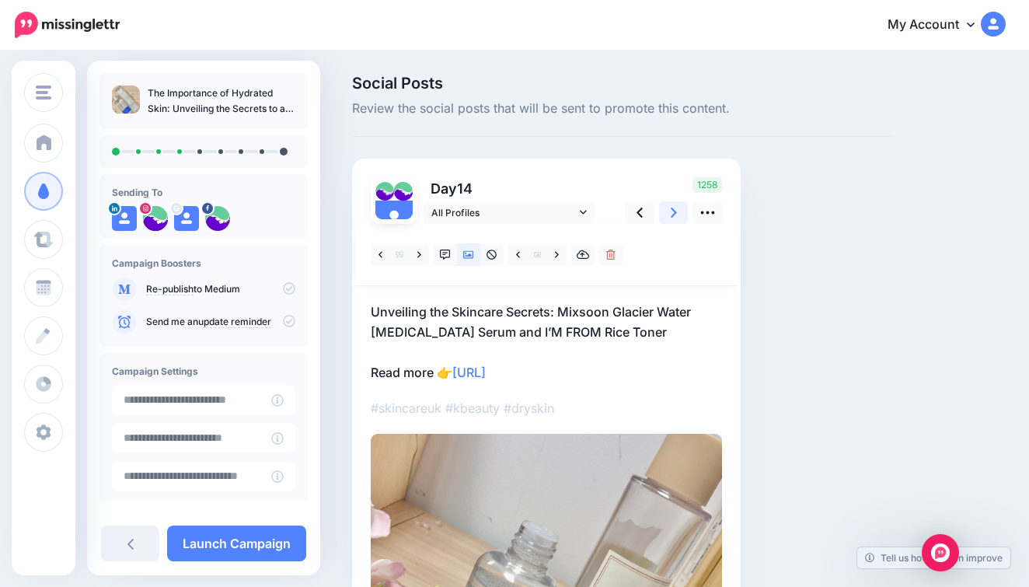
click at [676, 215] on icon at bounding box center [674, 212] width 6 height 16
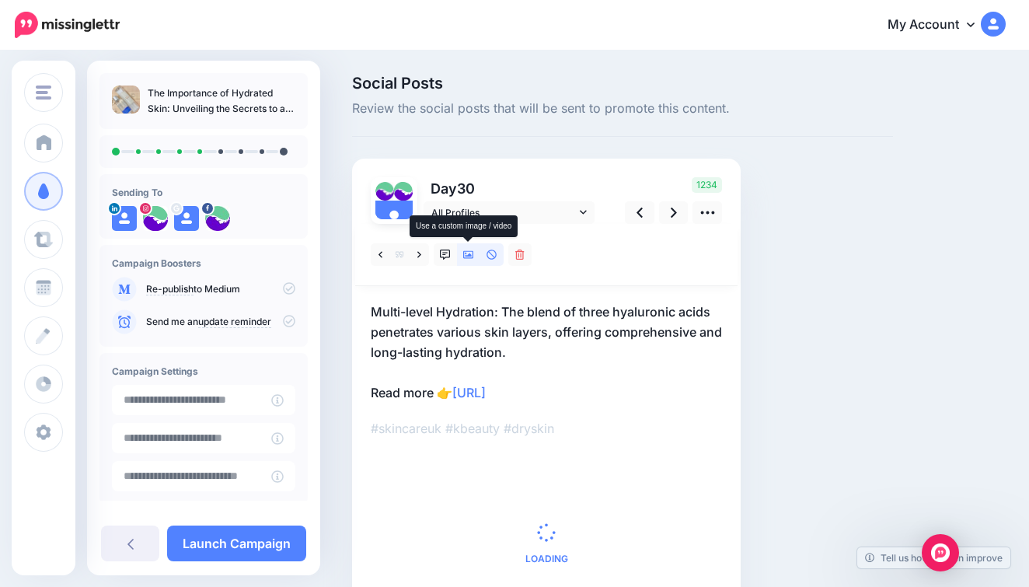
click at [475, 252] on link at bounding box center [468, 254] width 23 height 23
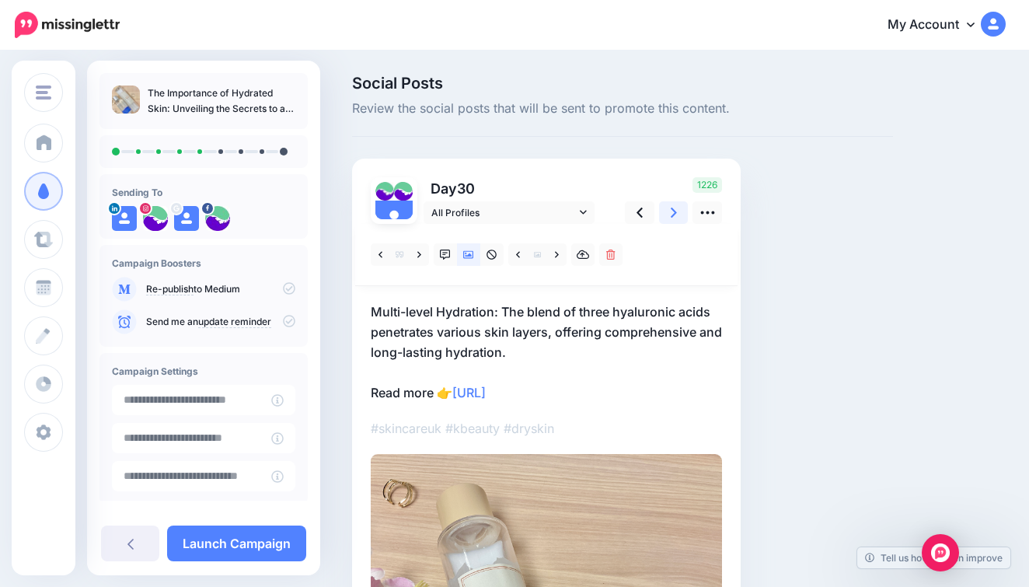
click at [671, 212] on icon at bounding box center [674, 212] width 6 height 16
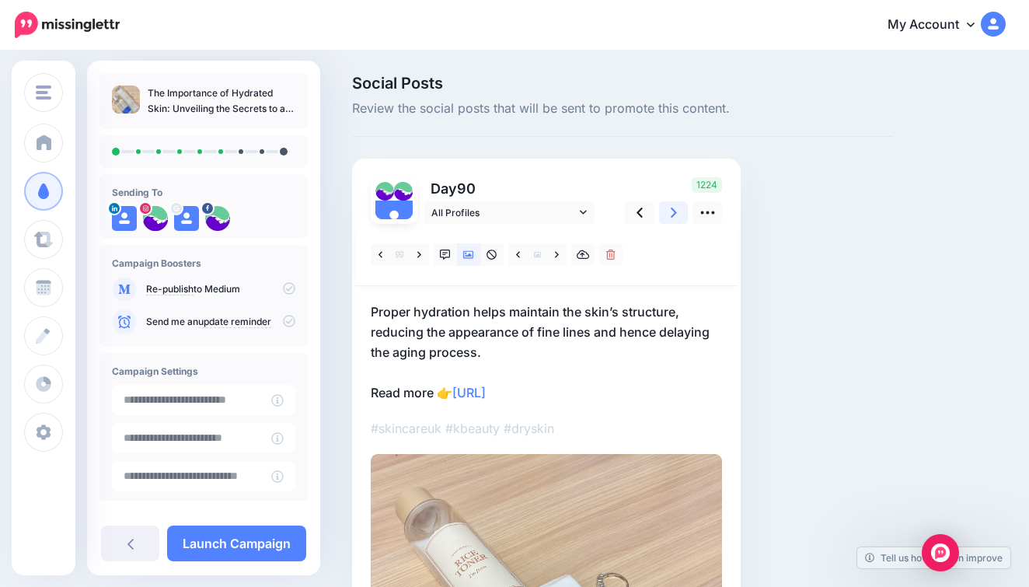
click at [681, 213] on link at bounding box center [674, 212] width 30 height 23
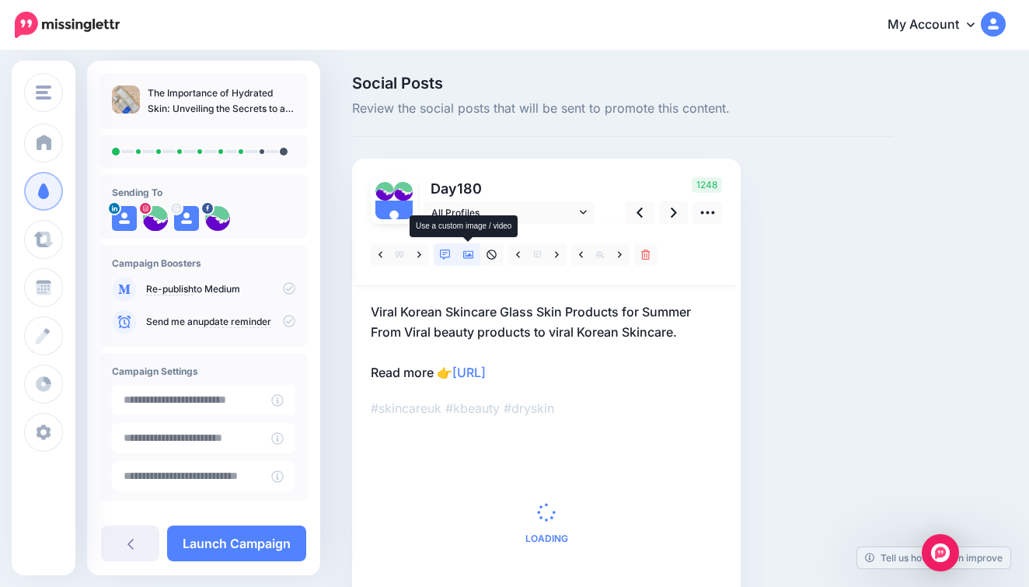
click at [467, 255] on icon at bounding box center [468, 255] width 11 height 8
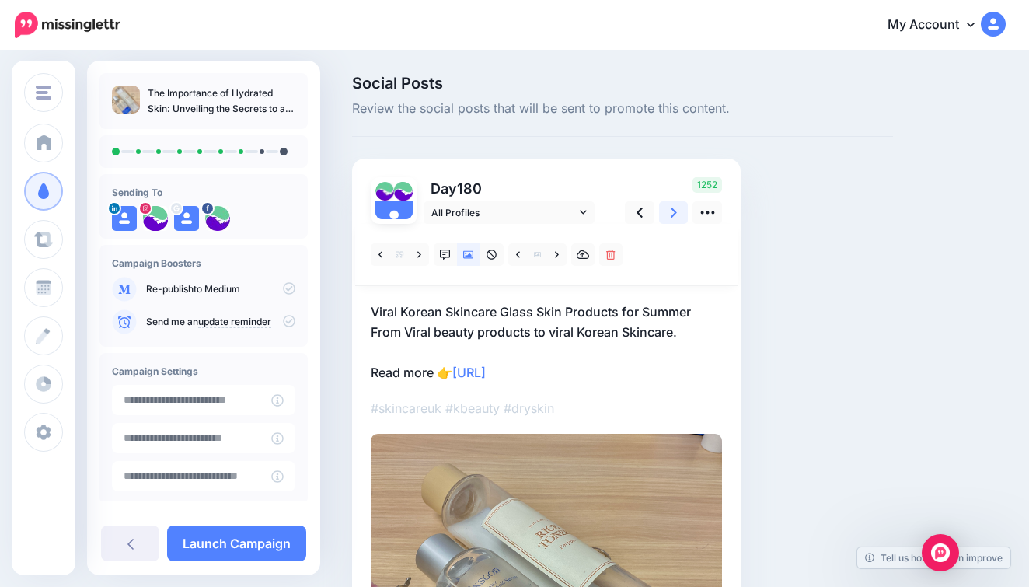
click at [673, 201] on link at bounding box center [674, 212] width 30 height 23
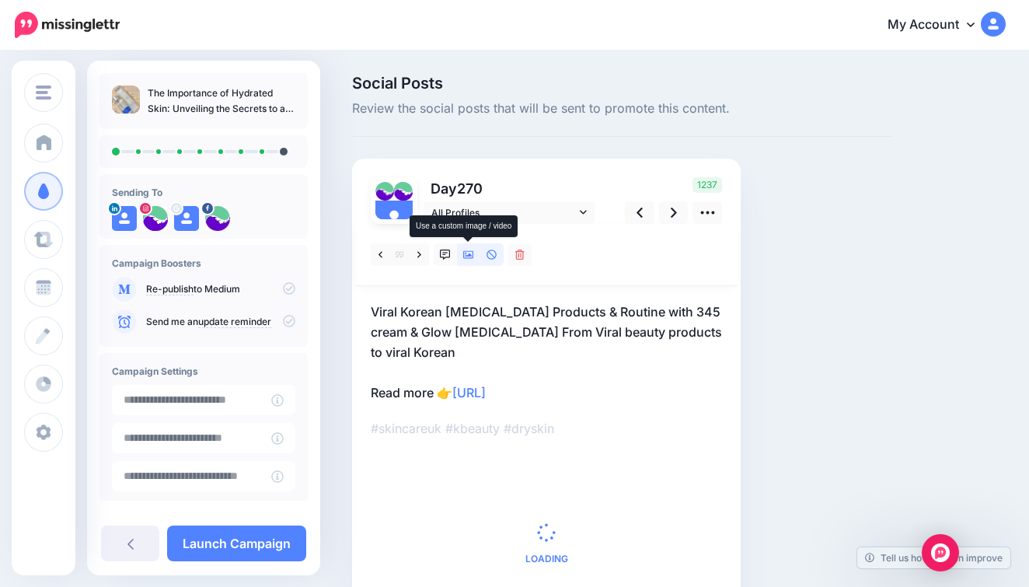
click at [472, 252] on icon at bounding box center [468, 254] width 11 height 11
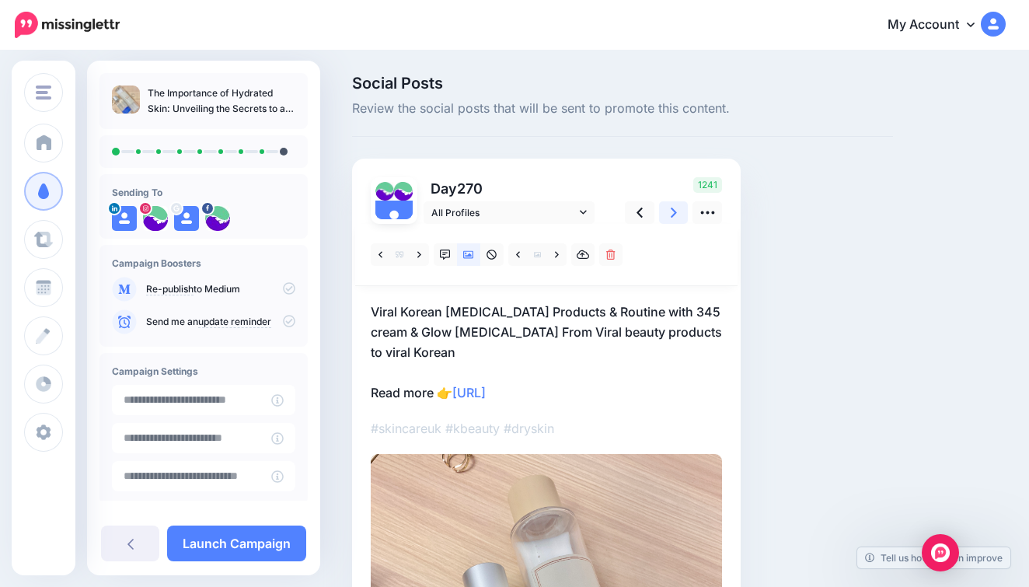
click at [671, 216] on icon at bounding box center [674, 212] width 6 height 16
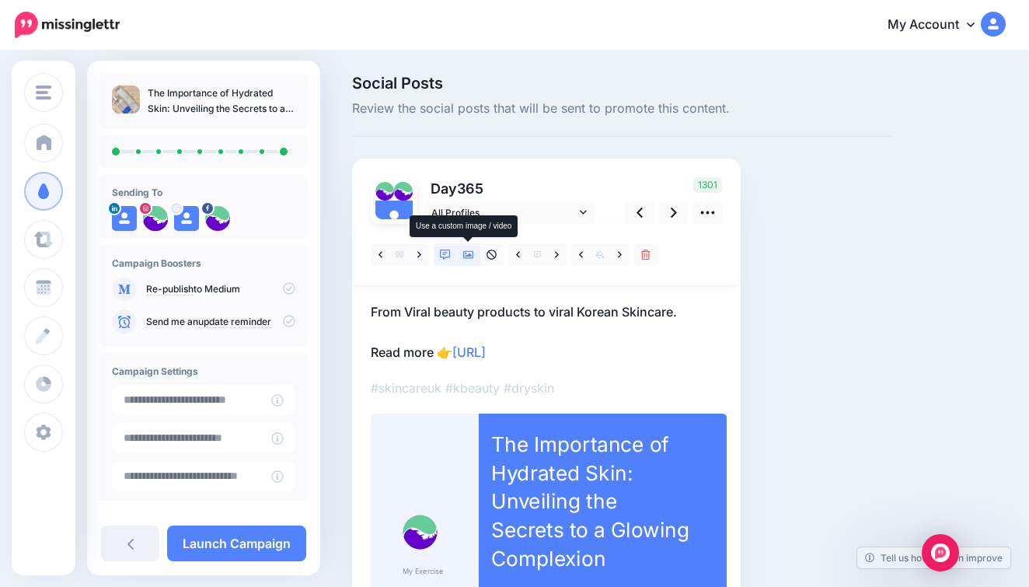
click at [465, 257] on icon at bounding box center [468, 255] width 11 height 8
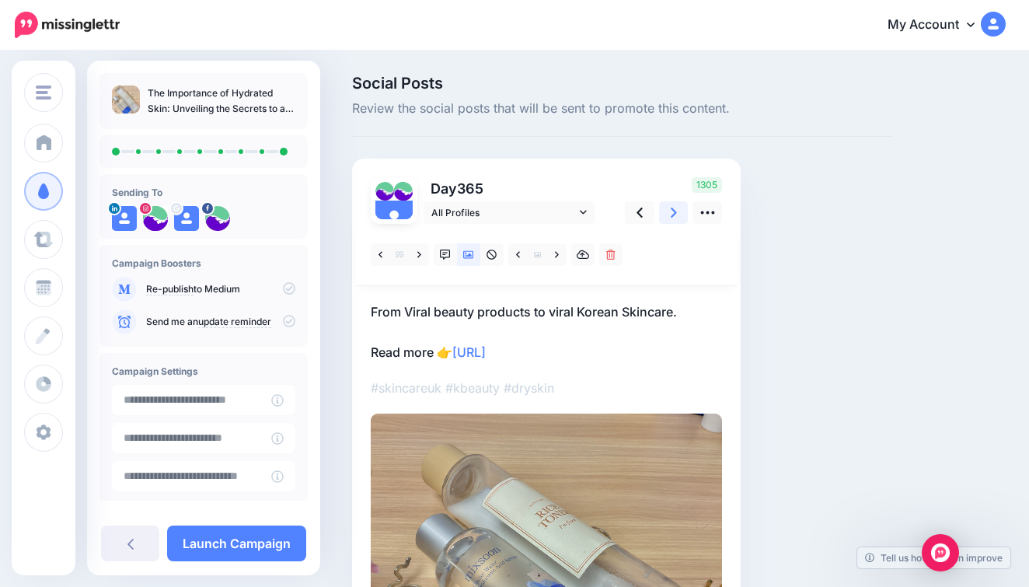
click at [678, 216] on link at bounding box center [674, 212] width 30 height 23
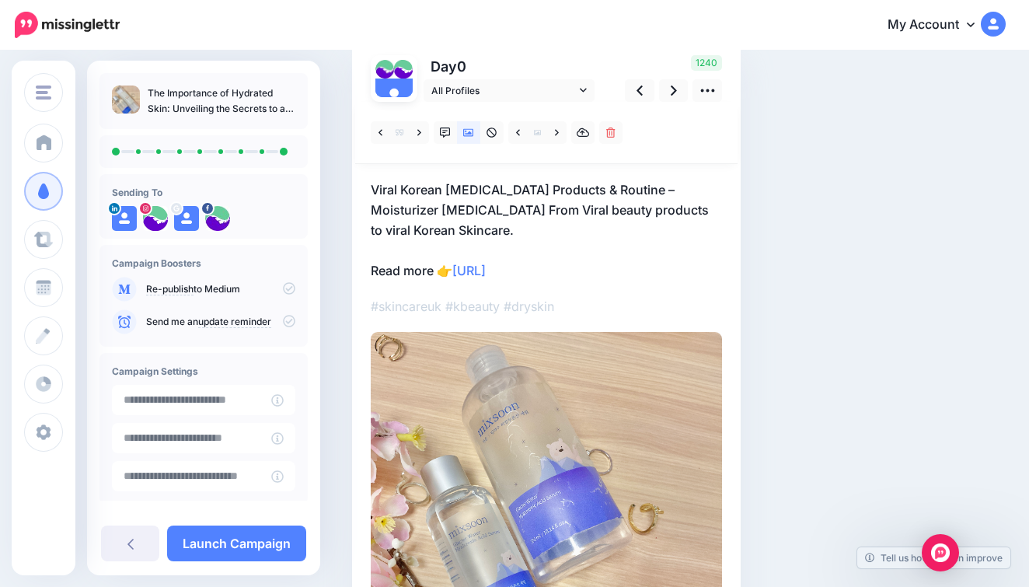
scroll to position [132, 0]
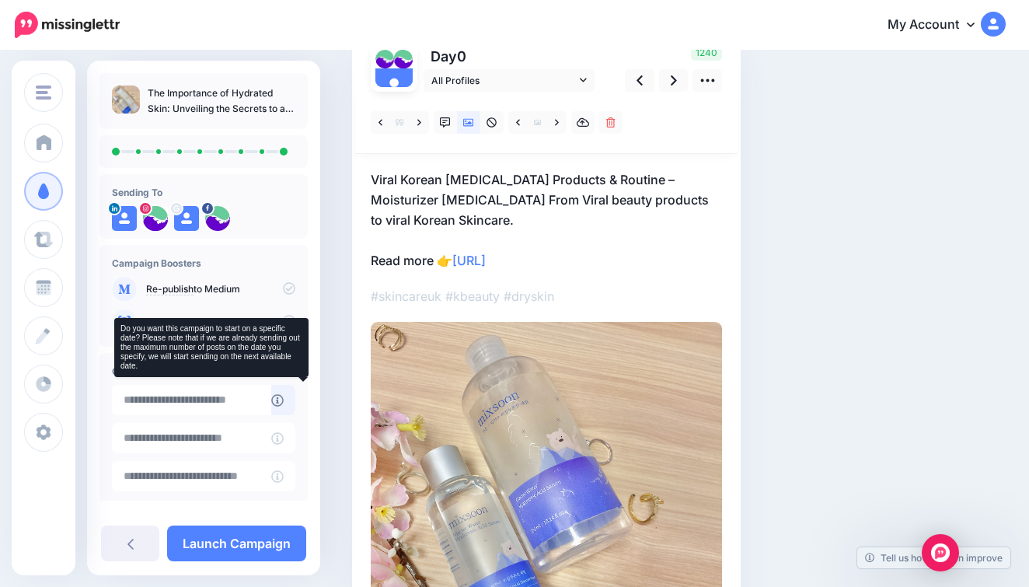
click at [284, 394] on icon at bounding box center [277, 400] width 12 height 12
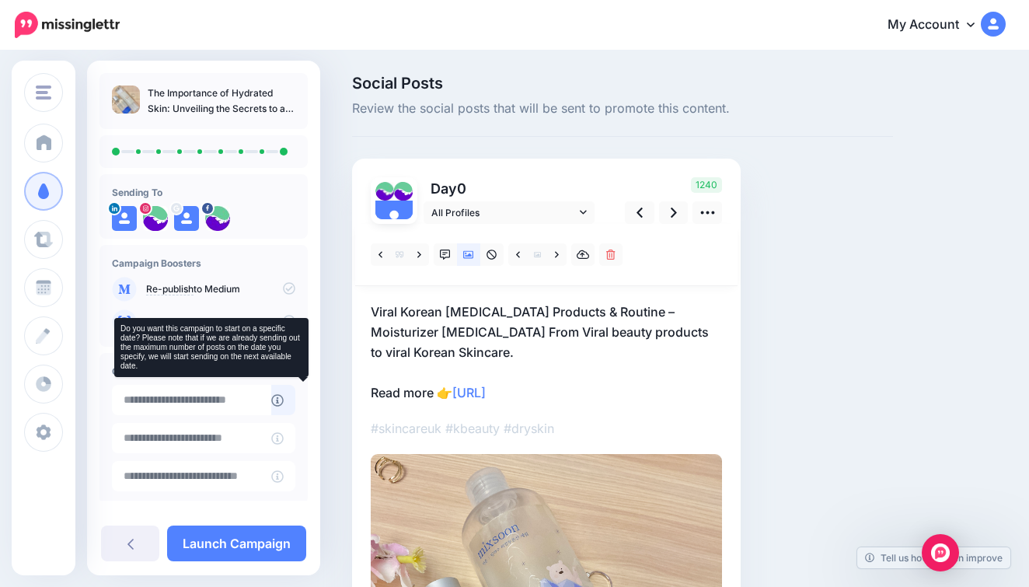
click at [284, 399] on icon at bounding box center [277, 400] width 12 height 12
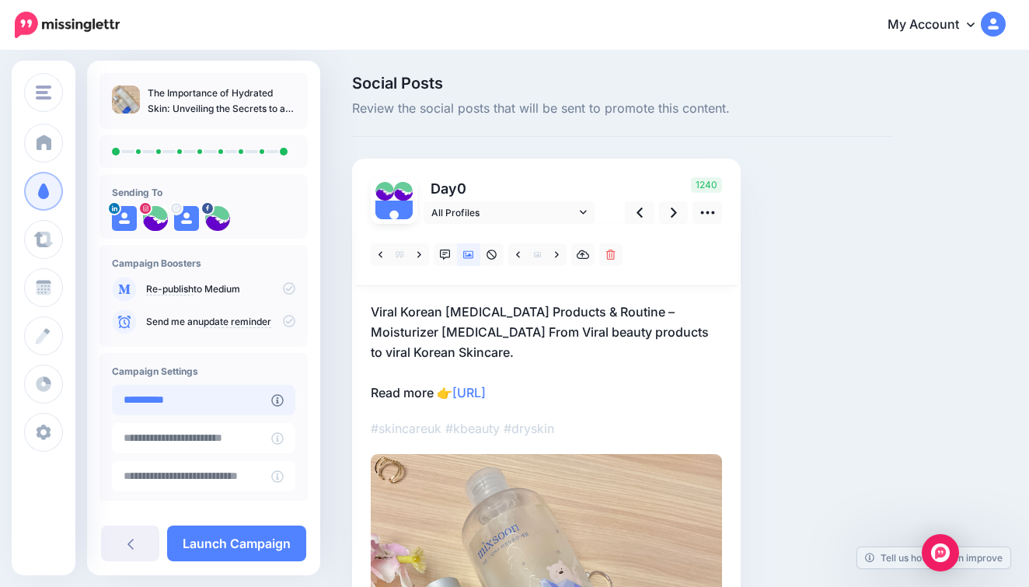
click at [271, 408] on input "**********" at bounding box center [191, 400] width 159 height 30
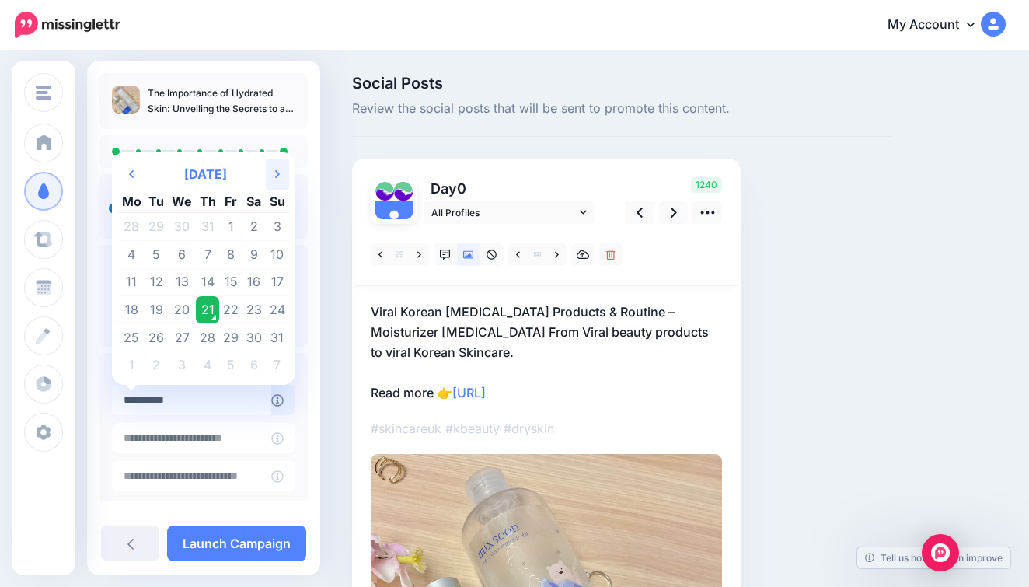
click at [272, 182] on th "Next Month" at bounding box center [277, 174] width 23 height 31
click at [145, 223] on td "1" at bounding box center [131, 227] width 27 height 28
type input "**********"
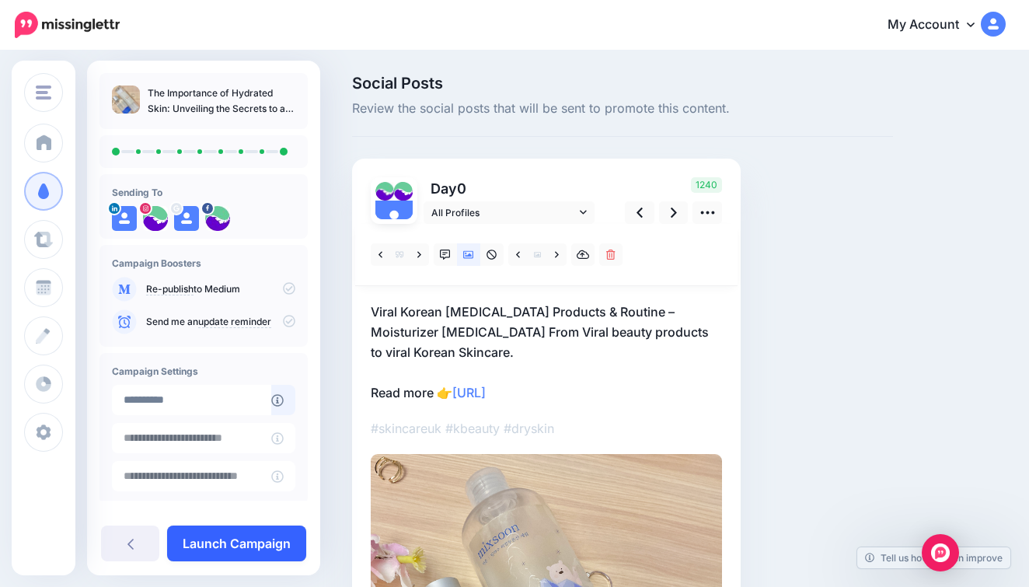
click at [257, 543] on link "Launch Campaign" at bounding box center [236, 543] width 139 height 36
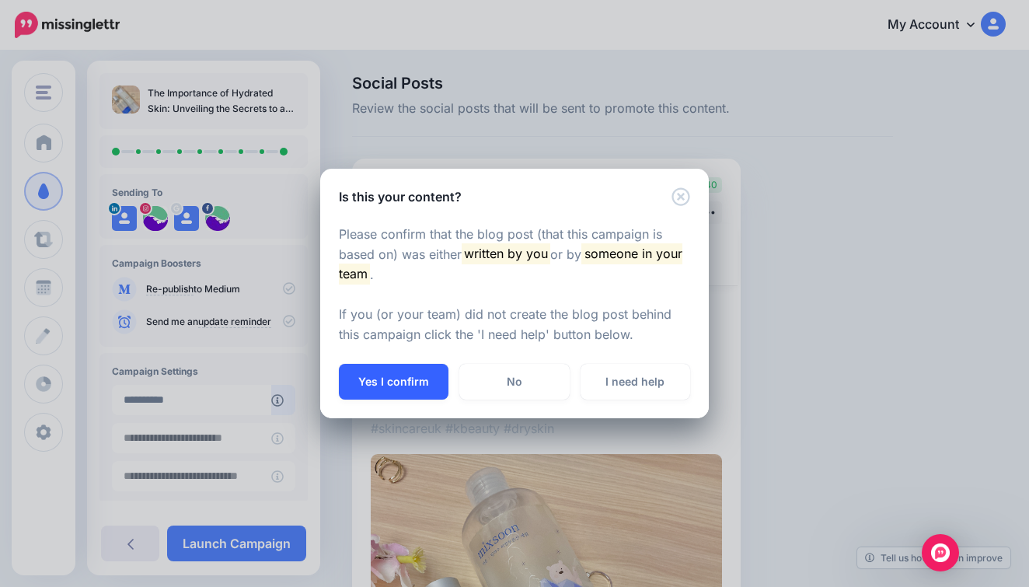
click at [402, 381] on button "Yes I confirm" at bounding box center [394, 382] width 110 height 36
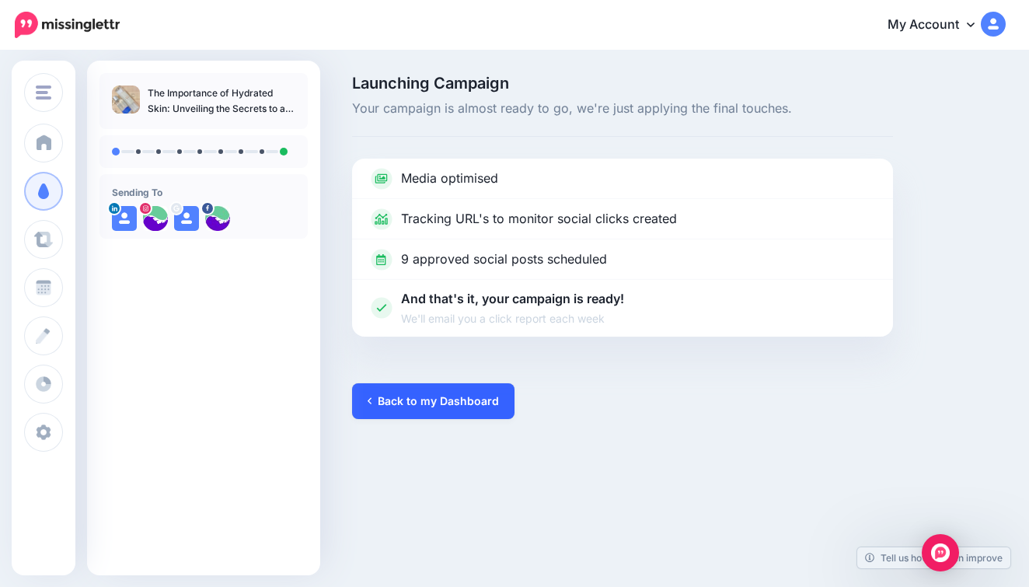
click at [414, 406] on link "Back to my Dashboard" at bounding box center [433, 401] width 162 height 36
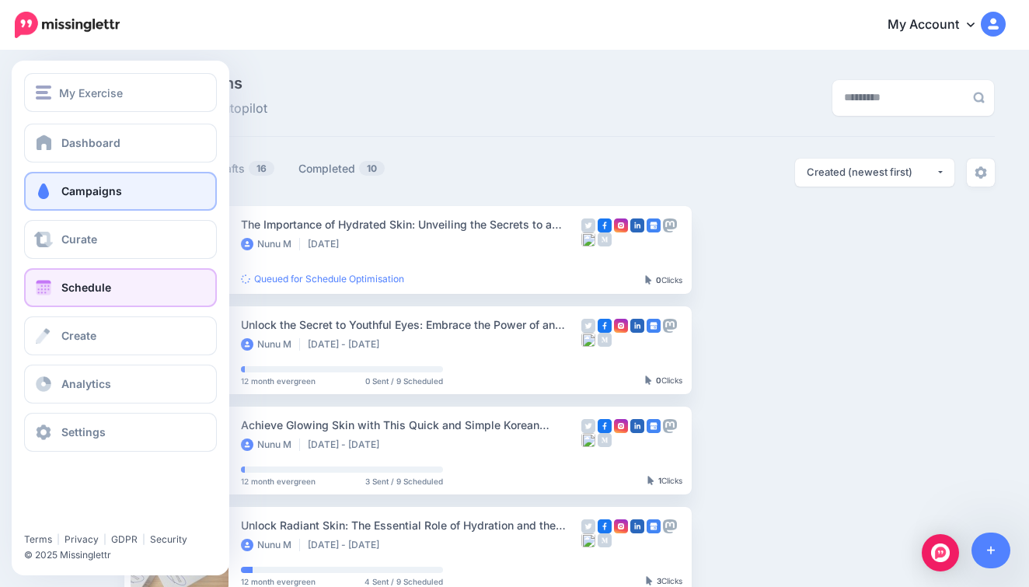
click at [94, 278] on link "Schedule" at bounding box center [120, 287] width 193 height 39
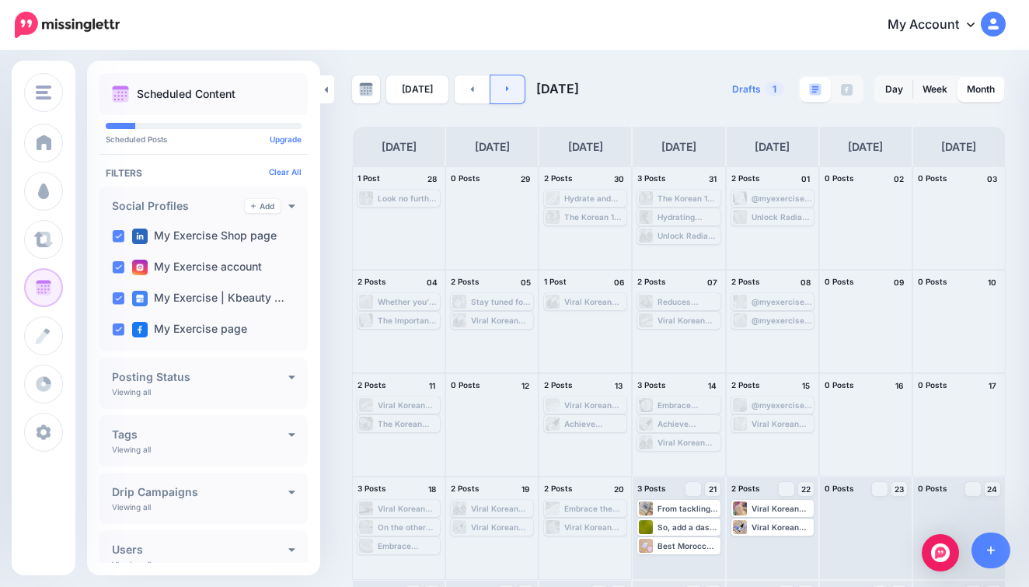
click at [506, 92] on link at bounding box center [507, 89] width 35 height 28
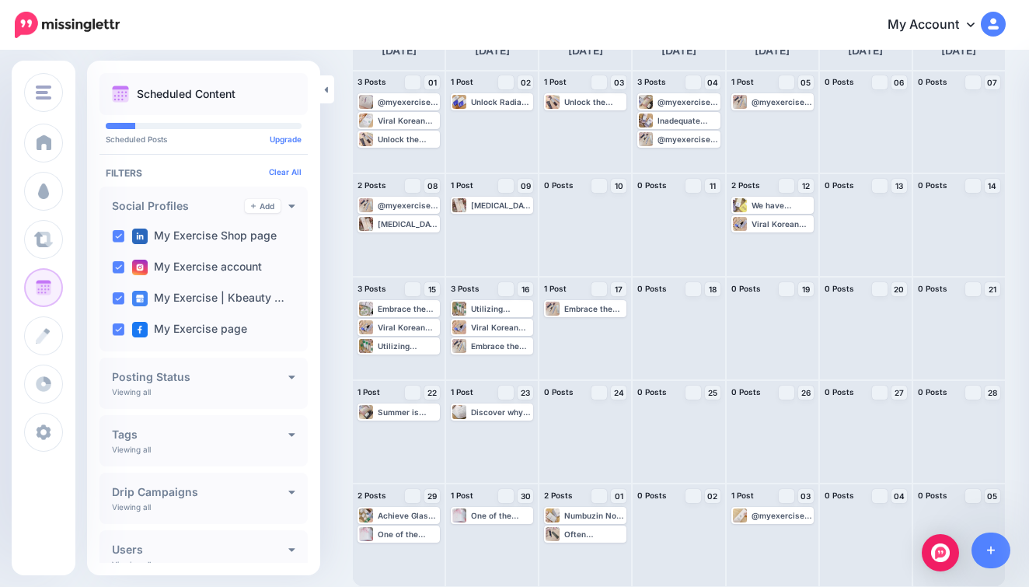
scroll to position [96, 0]
